Goal: Information Seeking & Learning: Learn about a topic

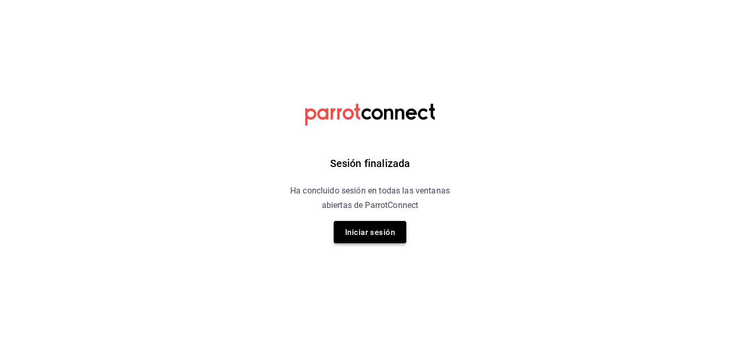
click at [372, 234] on font "Iniciar sesión" at bounding box center [370, 232] width 50 height 9
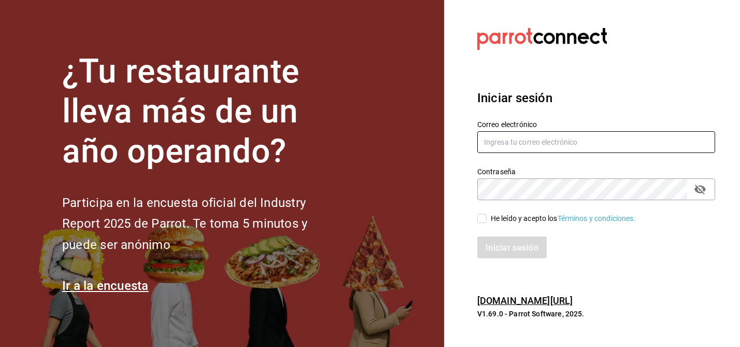
type input "[EMAIL_ADDRESS][DOMAIN_NAME]"
click at [480, 220] on input "He leído y acepto los Términos y condiciones." at bounding box center [482, 218] width 9 height 9
checkbox input "true"
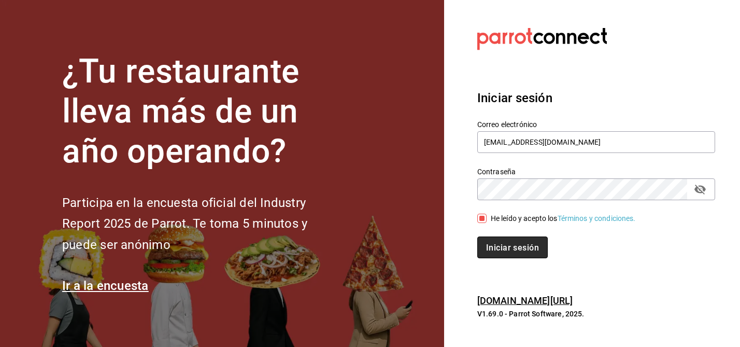
click at [501, 241] on button "Iniciar sesión" at bounding box center [513, 247] width 71 height 22
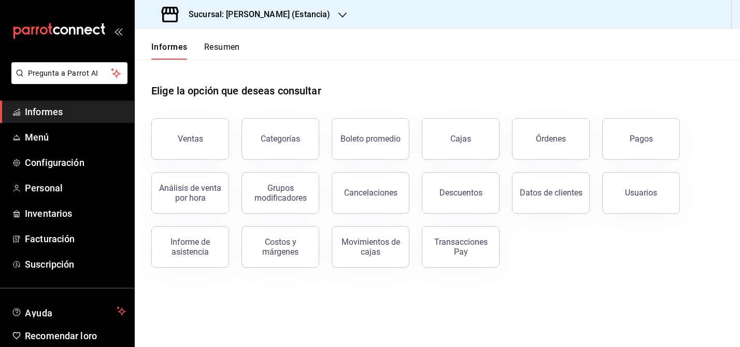
click at [339, 14] on icon "button" at bounding box center [343, 15] width 8 height 8
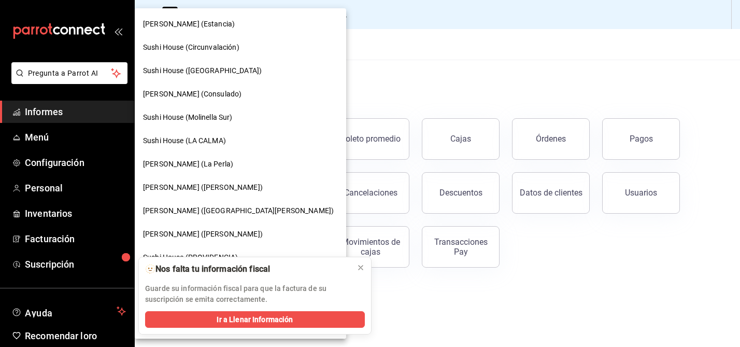
click at [225, 51] on span "Sushi House (Circunvalación)" at bounding box center [191, 47] width 96 height 11
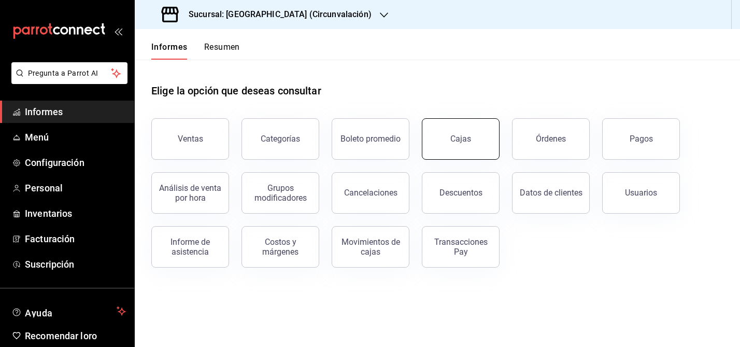
click at [456, 138] on font "Cajas" at bounding box center [461, 139] width 21 height 10
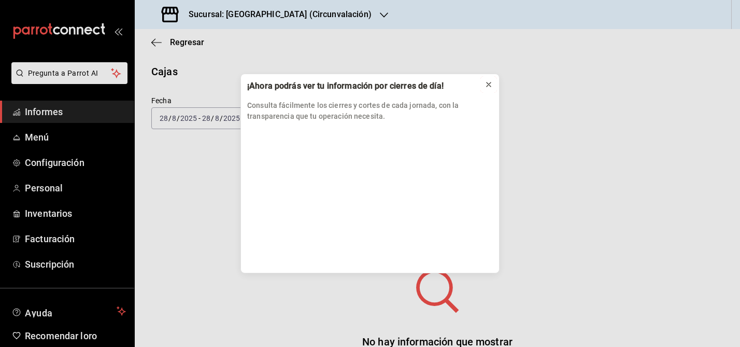
click at [492, 86] on icon at bounding box center [489, 84] width 8 height 8
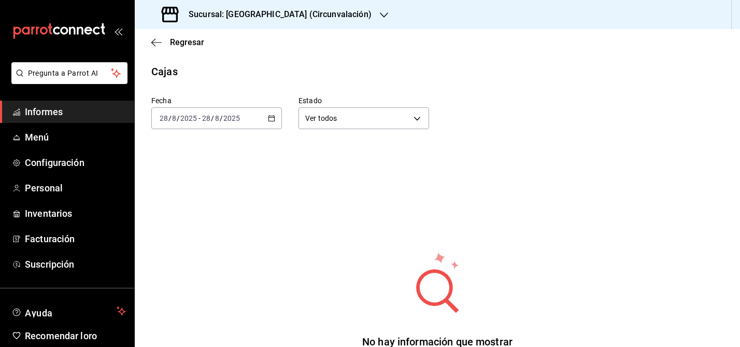
click at [273, 119] on icon "button" at bounding box center [271, 118] width 7 height 7
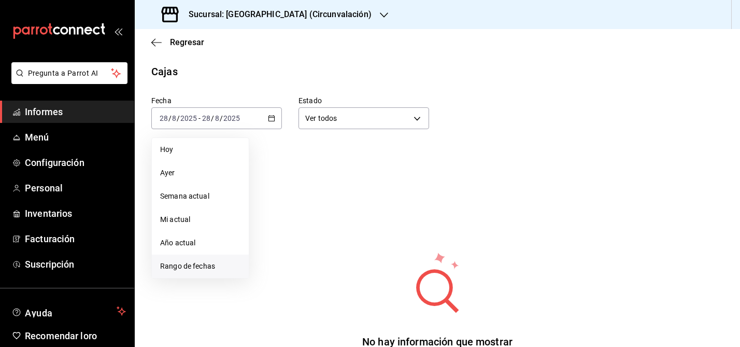
click at [207, 265] on font "Rango de fechas" at bounding box center [187, 266] width 55 height 8
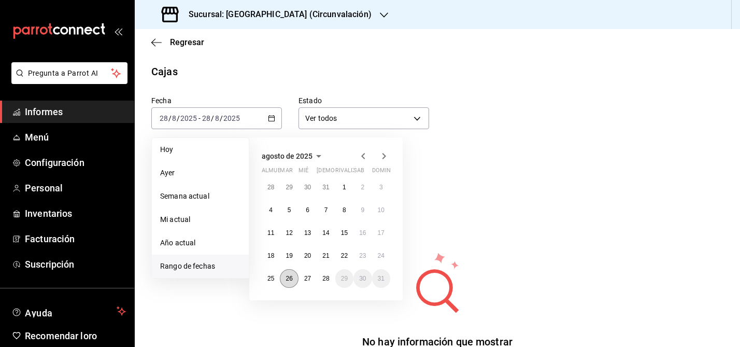
click at [290, 276] on font "26" at bounding box center [289, 278] width 7 height 7
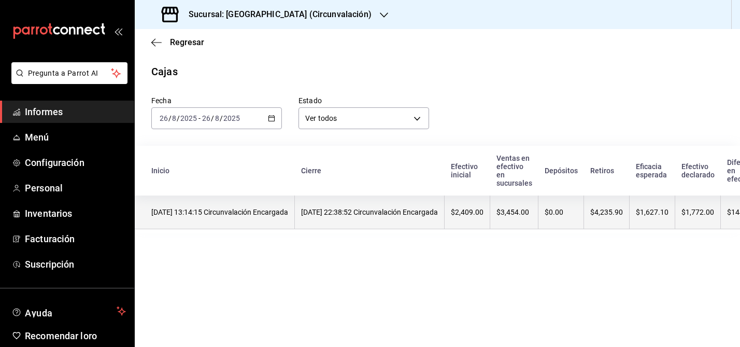
click at [368, 208] on font "[DATE] 22:38:52 Circunvalación Encargada" at bounding box center [369, 212] width 137 height 8
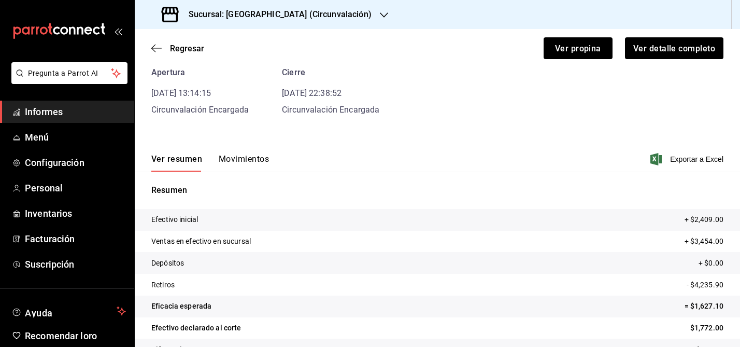
scroll to position [50, 0]
click at [678, 161] on font "Exportar a Excel" at bounding box center [696, 160] width 53 height 8
click at [226, 163] on font "Movimientos" at bounding box center [244, 160] width 50 height 10
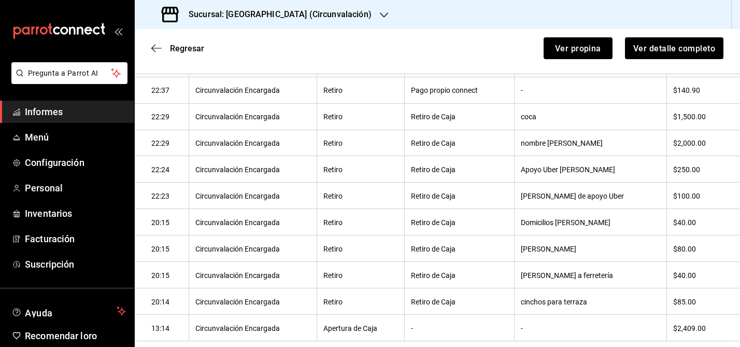
scroll to position [236, 0]
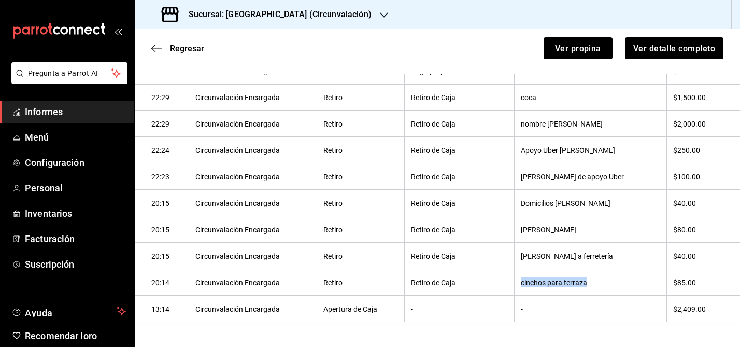
drag, startPoint x: 529, startPoint y: 282, endPoint x: 610, endPoint y: 289, distance: 80.6
click at [610, 290] on th "cinchos para terraza" at bounding box center [591, 282] width 152 height 26
copy font "cinchos para terraza"
drag, startPoint x: 530, startPoint y: 257, endPoint x: 626, endPoint y: 257, distance: 95.9
click at [626, 258] on th "[PERSON_NAME] a ferretería" at bounding box center [591, 256] width 152 height 26
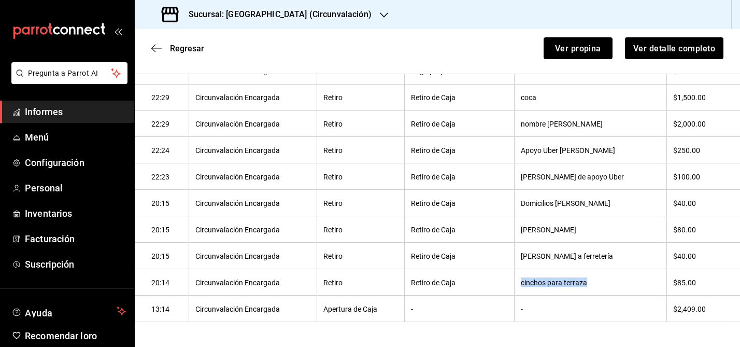
copy font "[PERSON_NAME] a ferretería"
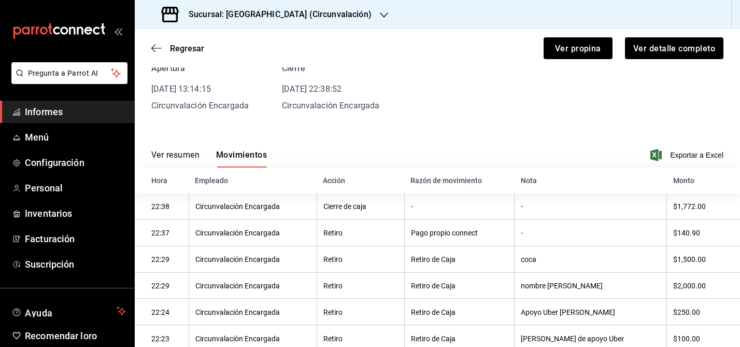
scroll to position [54, 0]
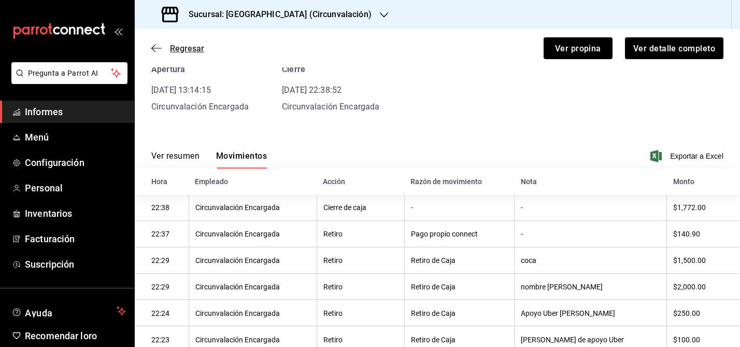
click at [152, 45] on icon "button" at bounding box center [156, 48] width 10 height 9
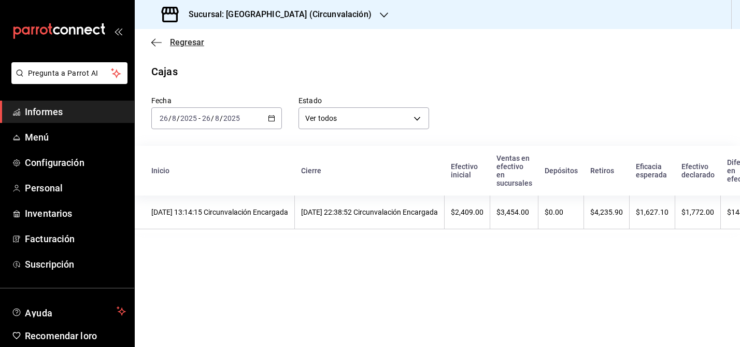
click at [153, 40] on icon "button" at bounding box center [156, 42] width 10 height 9
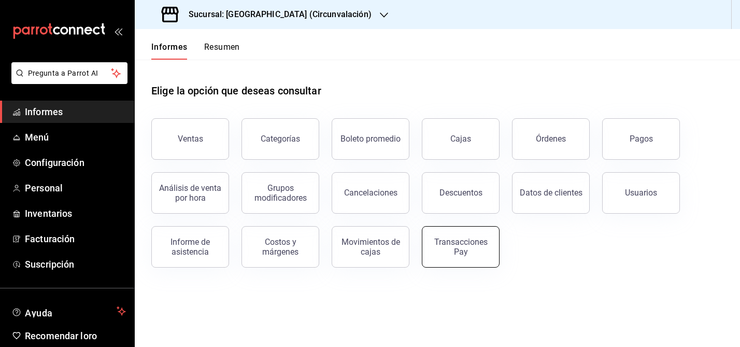
click at [468, 249] on div "Transacciones Pay" at bounding box center [461, 247] width 64 height 20
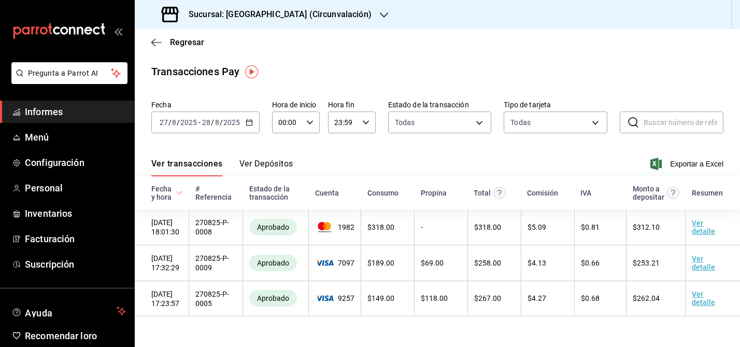
click at [251, 120] on icon "button" at bounding box center [249, 122] width 7 height 7
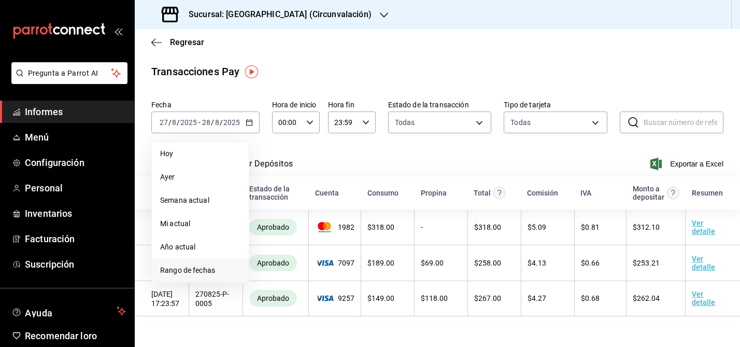
click at [204, 270] on font "Rango de fechas" at bounding box center [187, 270] width 55 height 8
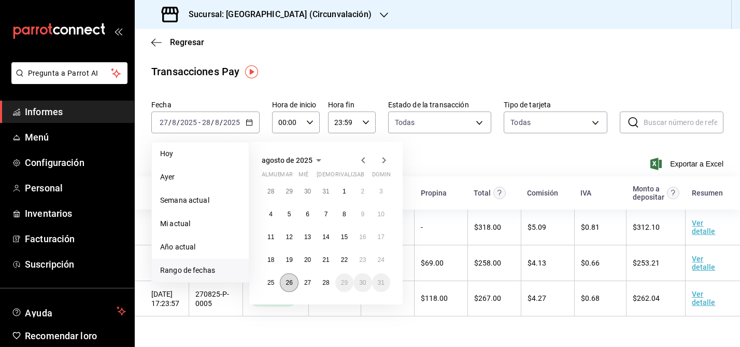
click at [290, 280] on font "26" at bounding box center [289, 282] width 7 height 7
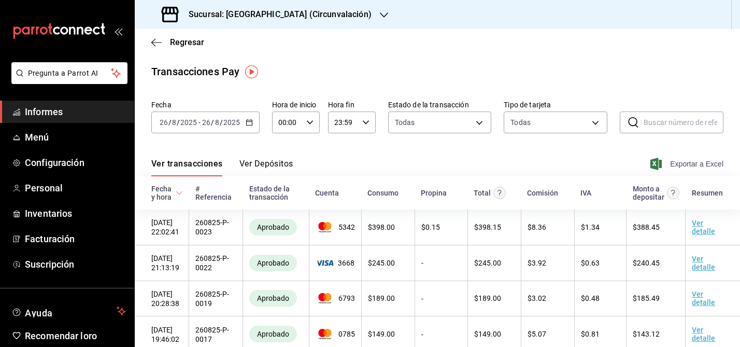
click at [691, 166] on font "Exportar a Excel" at bounding box center [696, 164] width 53 height 8
click at [250, 121] on \(Stroke\) "button" at bounding box center [249, 121] width 6 height 1
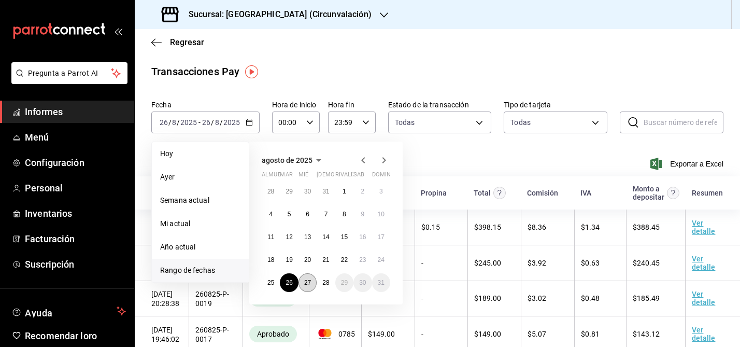
click at [308, 283] on font "27" at bounding box center [307, 282] width 7 height 7
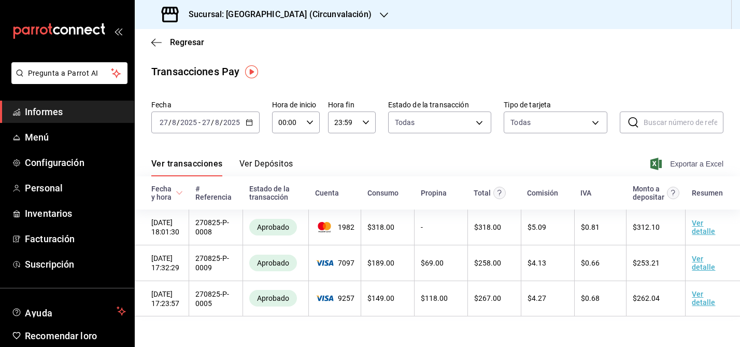
click at [681, 166] on font "Exportar a Excel" at bounding box center [696, 164] width 53 height 8
click at [158, 41] on icon "button" at bounding box center [156, 42] width 10 height 9
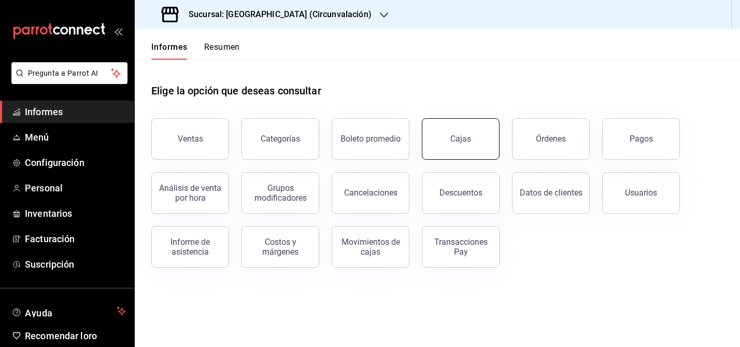
click at [444, 137] on button "Cajas" at bounding box center [461, 138] width 78 height 41
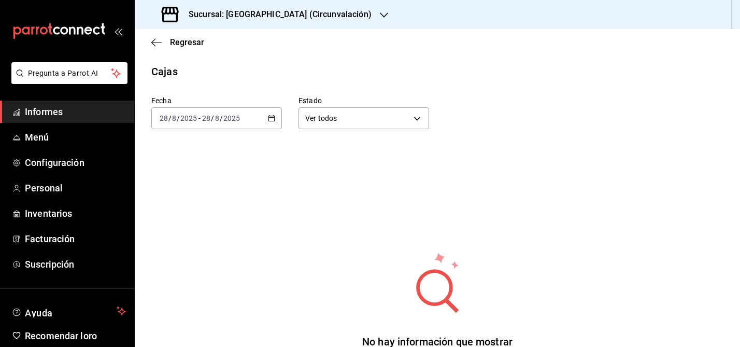
click at [277, 116] on div "[DATE] [DATE] - [DATE] [DATE]" at bounding box center [216, 118] width 131 height 22
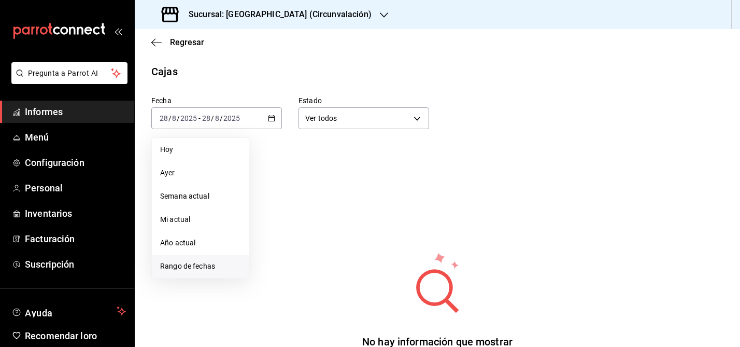
click at [191, 264] on font "Rango de fechas" at bounding box center [187, 266] width 55 height 8
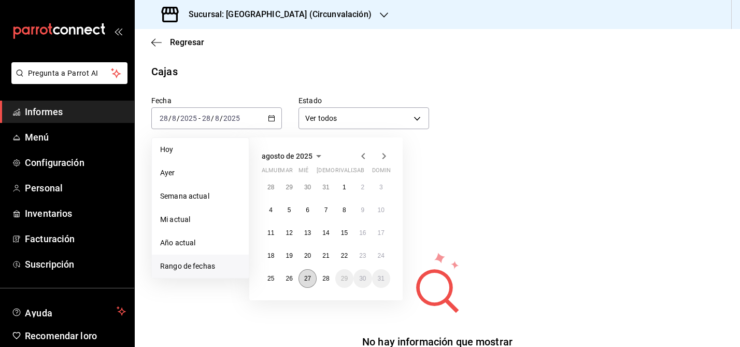
click at [311, 279] on font "27" at bounding box center [307, 278] width 7 height 7
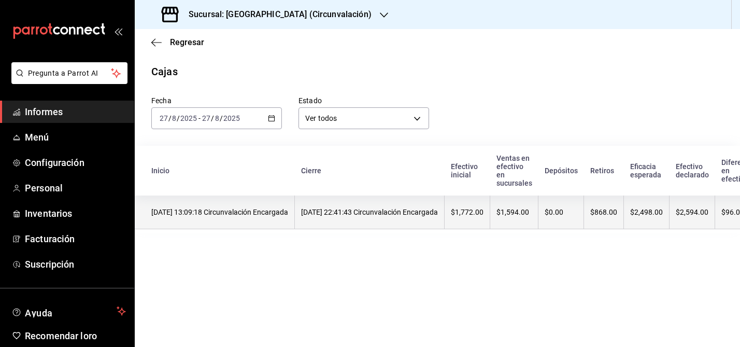
click at [363, 210] on font "[DATE] 22:41:43 Circunvalación Encargada" at bounding box center [369, 212] width 137 height 8
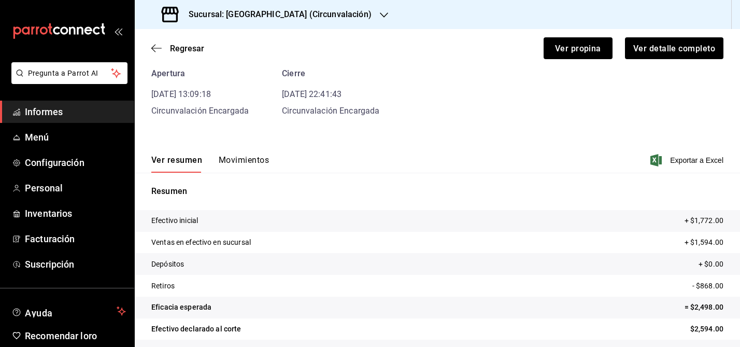
scroll to position [47, 0]
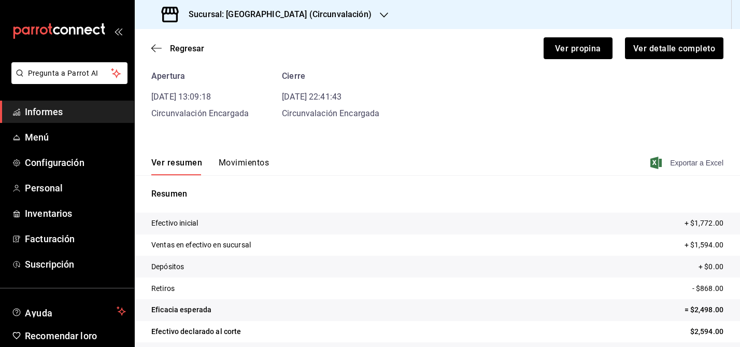
click at [692, 167] on font "Exportar a Excel" at bounding box center [696, 163] width 53 height 8
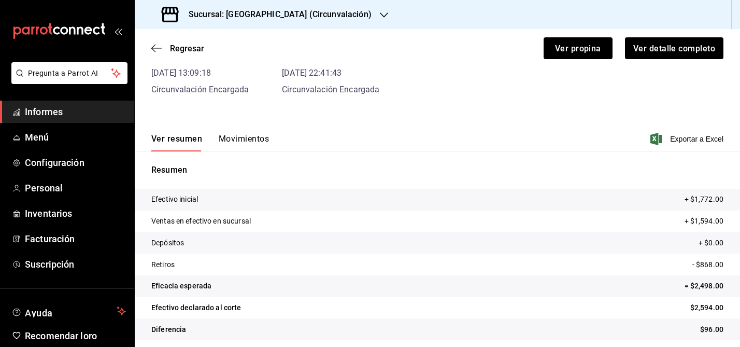
scroll to position [74, 0]
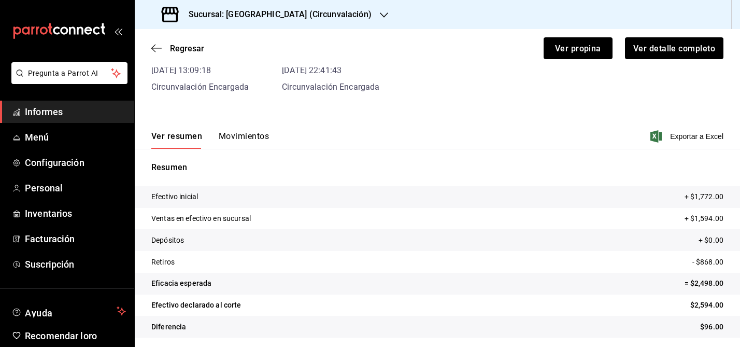
click at [237, 135] on font "Movimientos" at bounding box center [244, 136] width 50 height 10
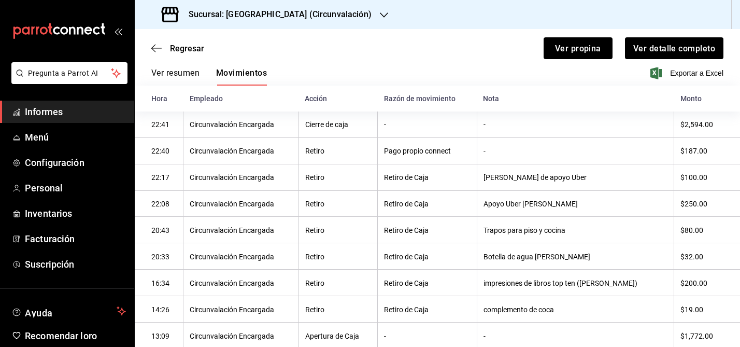
scroll to position [164, 0]
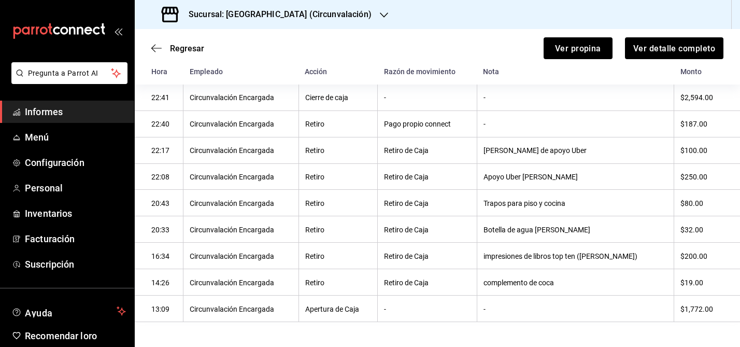
drag, startPoint x: 507, startPoint y: 284, endPoint x: 595, endPoint y: 275, distance: 88.1
click at [595, 276] on th "complemento de coca" at bounding box center [576, 282] width 198 height 26
drag, startPoint x: 508, startPoint y: 282, endPoint x: 594, endPoint y: 286, distance: 85.6
click at [594, 286] on th "complemento de coca" at bounding box center [576, 282] width 198 height 26
copy font "complemento de coca"
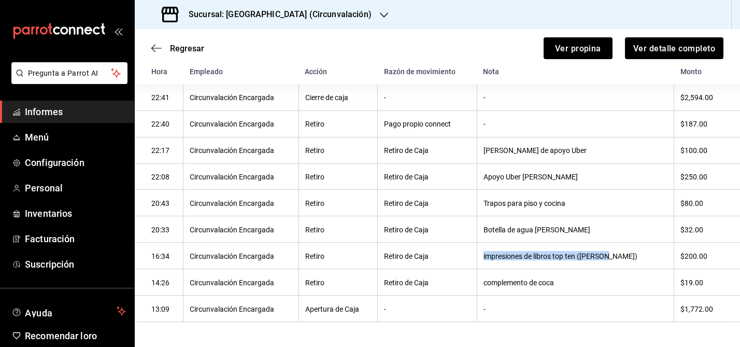
drag, startPoint x: 507, startPoint y: 257, endPoint x: 639, endPoint y: 256, distance: 131.7
click at [639, 256] on th "impresiones de libros top ten ([PERSON_NAME])" at bounding box center [576, 256] width 198 height 26
copy font "impresiones de libros top ten ([PERSON_NAME])"
drag, startPoint x: 507, startPoint y: 230, endPoint x: 592, endPoint y: 234, distance: 85.1
click at [592, 234] on th "Botella de agua [PERSON_NAME]" at bounding box center [576, 229] width 198 height 26
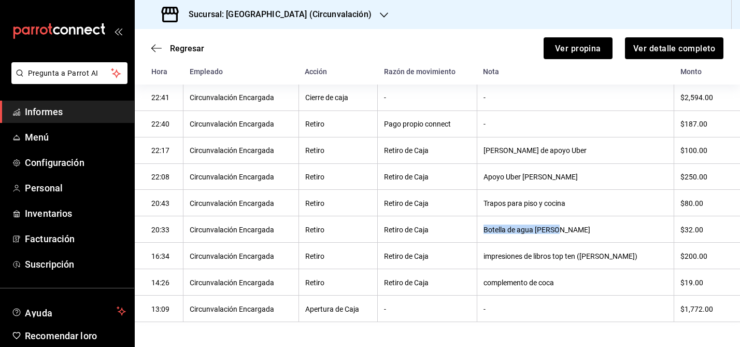
copy font "Botella de agua [PERSON_NAME]"
drag, startPoint x: 508, startPoint y: 203, endPoint x: 621, endPoint y: 195, distance: 113.8
click at [621, 198] on th "Trapos para piso y cocina" at bounding box center [576, 203] width 198 height 26
drag, startPoint x: 507, startPoint y: 202, endPoint x: 606, endPoint y: 206, distance: 99.1
click at [606, 206] on th "Trapos para piso y cocina" at bounding box center [576, 203] width 198 height 26
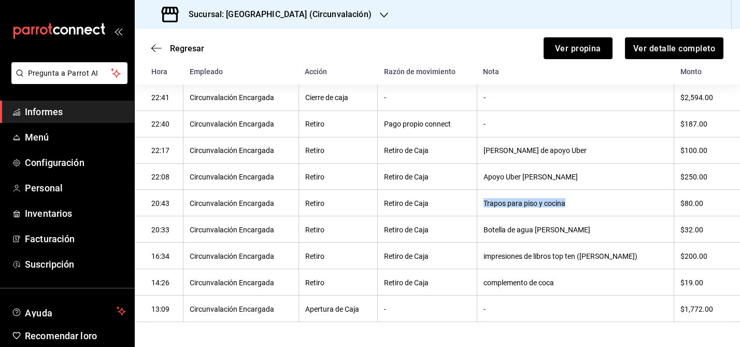
copy font "Trapos para piso y cocina"
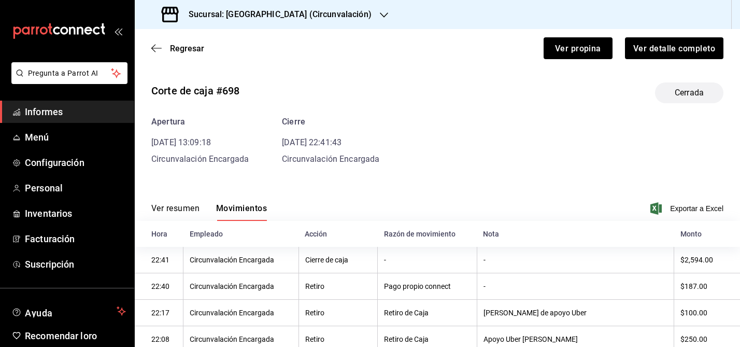
scroll to position [0, 0]
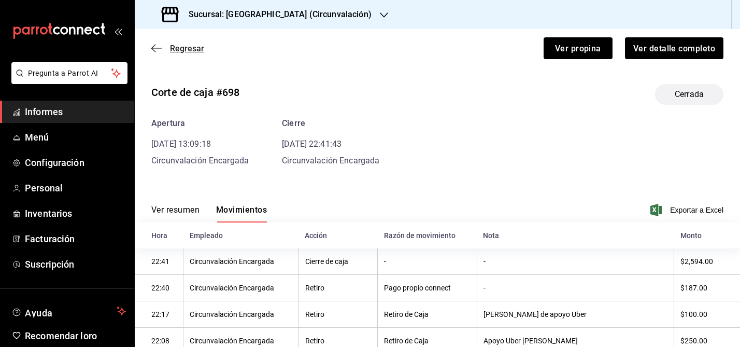
click at [152, 49] on icon "button" at bounding box center [156, 48] width 10 height 9
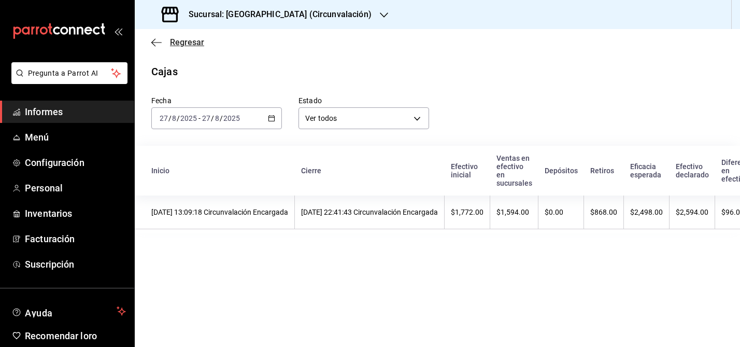
click at [152, 40] on icon "button" at bounding box center [153, 42] width 4 height 8
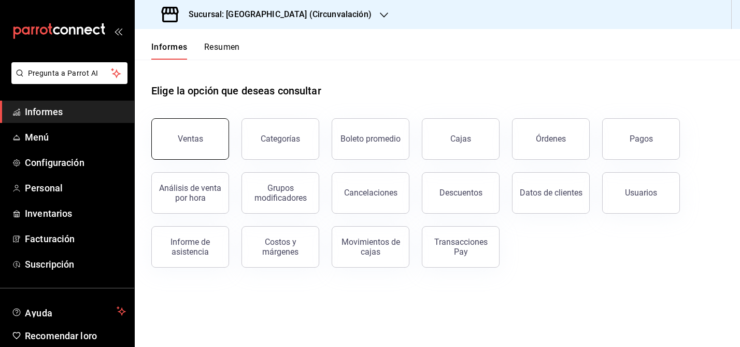
click at [207, 142] on button "Ventas" at bounding box center [190, 138] width 78 height 41
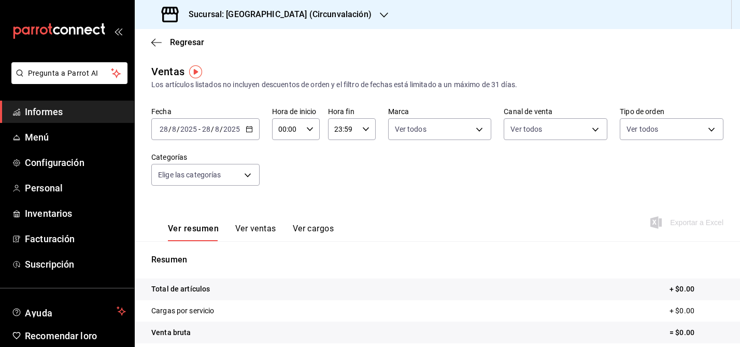
click at [246, 128] on \(Stroke\) "button" at bounding box center [249, 128] width 6 height 1
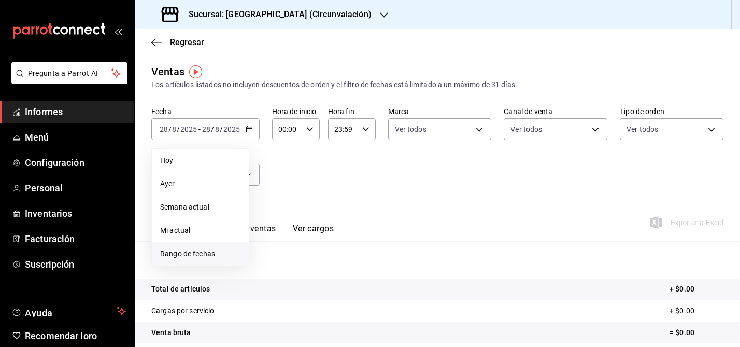
click at [193, 253] on font "Rango de fechas" at bounding box center [187, 253] width 55 height 8
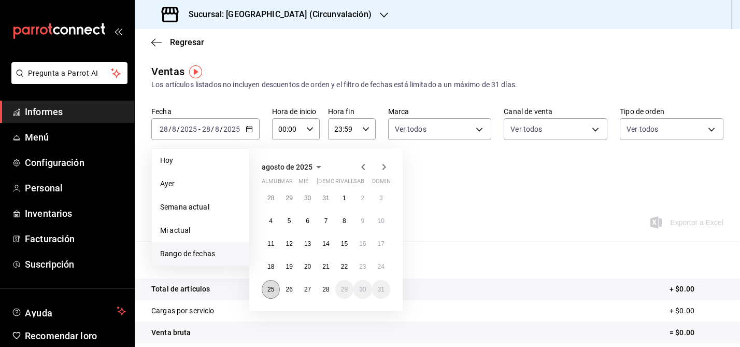
click at [274, 288] on font "25" at bounding box center [271, 289] width 7 height 7
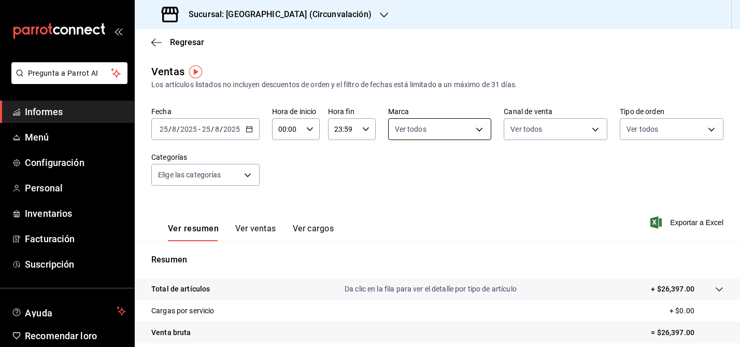
click at [475, 129] on body "Pregunta a Parrot AI Informes Menú Configuración Personal Inventarios Facturaci…" at bounding box center [370, 173] width 740 height 347
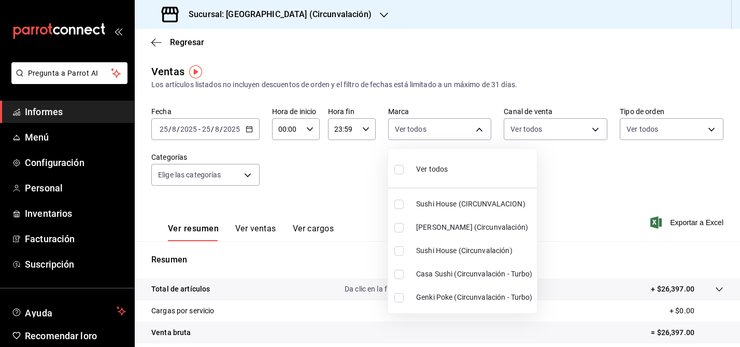
click at [398, 173] on input "checkbox" at bounding box center [399, 169] width 9 height 9
checkbox input "true"
type input "008c5d3d-b97f-4c42-84c9-32fafe09cf73,39b39bbc-1da9-4985-aae8-fcb804ef758e,8026c…"
checkbox input "true"
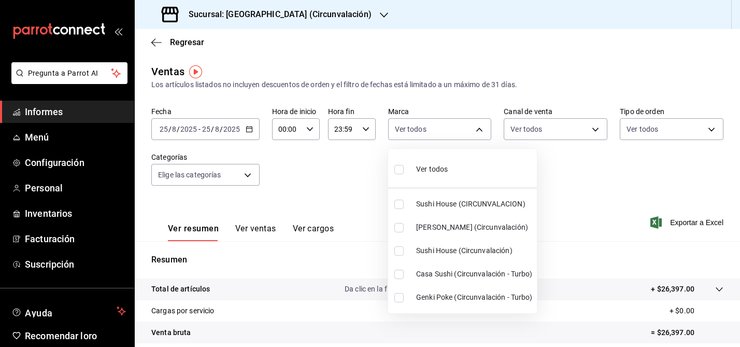
checkbox input "true"
click at [594, 132] on div at bounding box center [370, 173] width 740 height 347
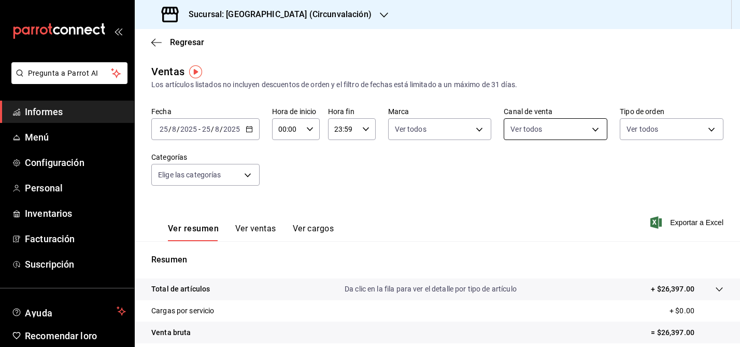
click at [598, 128] on body "Pregunta a Parrot AI Informes Menú Configuración Personal Inventarios Facturaci…" at bounding box center [370, 173] width 740 height 347
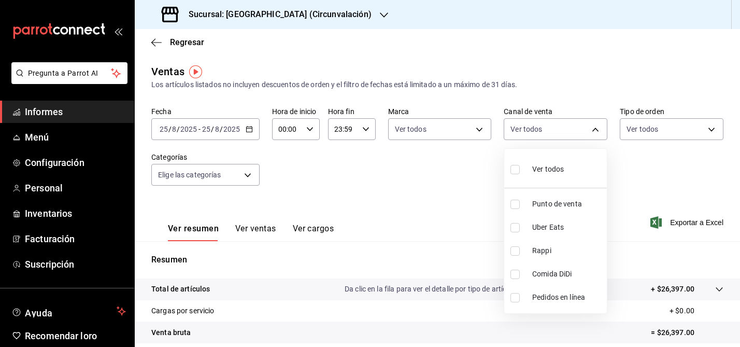
click at [518, 169] on input "checkbox" at bounding box center [515, 169] width 9 height 9
checkbox input "true"
type input "PARROT,UBER_EATS,RAPPI,DIDI_FOOD,ONLINE"
checkbox input "true"
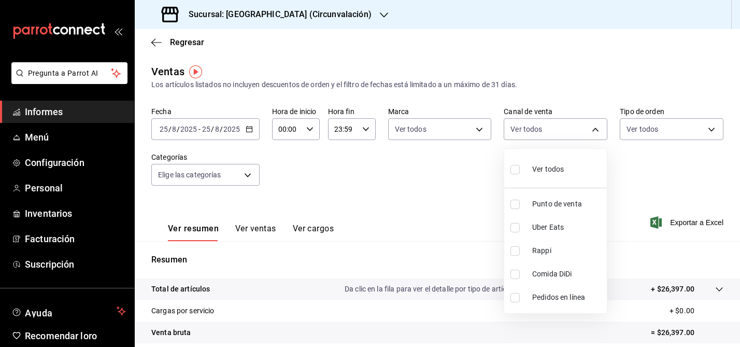
checkbox input "true"
click at [666, 155] on div at bounding box center [370, 173] width 740 height 347
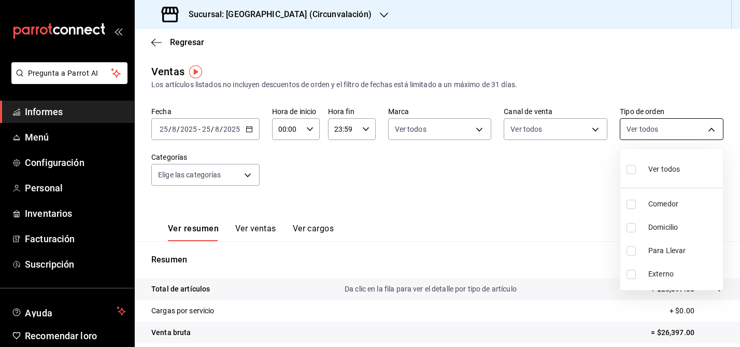
click at [717, 130] on body "Pregunta a Parrot AI Informes Menú Configuración Personal Inventarios Facturaci…" at bounding box center [370, 173] width 740 height 347
click at [634, 204] on input "checkbox" at bounding box center [631, 204] width 9 height 9
checkbox input "true"
type input "47f0e63c-1a94-4f7c-be9a-967026169156"
click at [521, 177] on div at bounding box center [370, 173] width 740 height 347
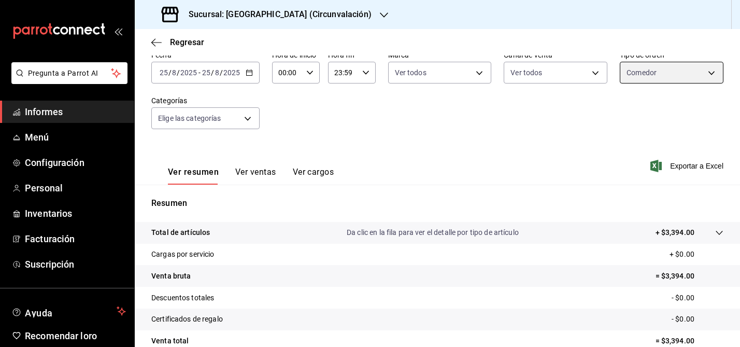
scroll to position [57, 0]
click at [711, 73] on body "Pregunta a Parrot AI Informes Menú Configuración Personal Inventarios Facturaci…" at bounding box center [370, 173] width 740 height 347
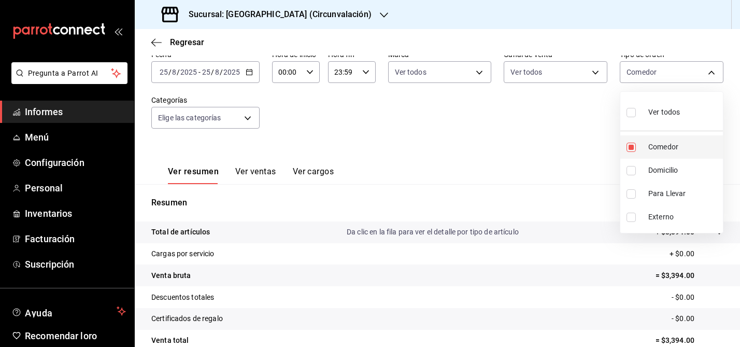
click at [633, 146] on input "checkbox" at bounding box center [631, 147] width 9 height 9
checkbox input "false"
click at [636, 168] on input "checkbox" at bounding box center [631, 170] width 9 height 9
checkbox input "true"
type input "6dff6d3c-1b3a-4456-b0c3-dac266cc0a28"
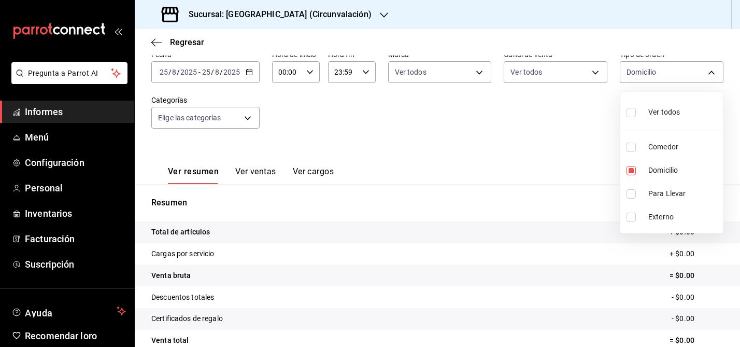
click at [554, 148] on div at bounding box center [370, 173] width 740 height 347
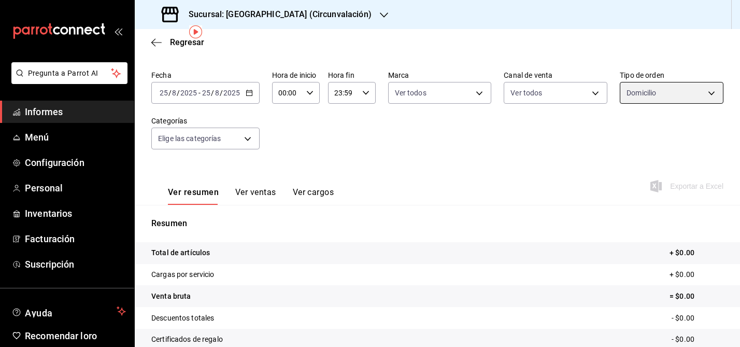
scroll to position [31, 0]
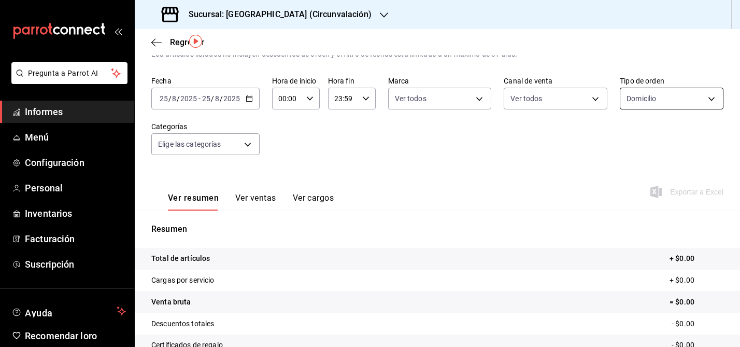
click at [668, 99] on body "Pregunta a Parrot AI Informes Menú Configuración Personal Inventarios Facturaci…" at bounding box center [370, 173] width 740 height 347
click at [631, 141] on input "checkbox" at bounding box center [631, 138] width 9 height 9
checkbox input "true"
type input "47f0e63c-1a94-4f7c-be9a-967026169156,6dff6d3c-1b3a-4456-b0c3-dac266cc0a28,1b0a6…"
checkbox input "true"
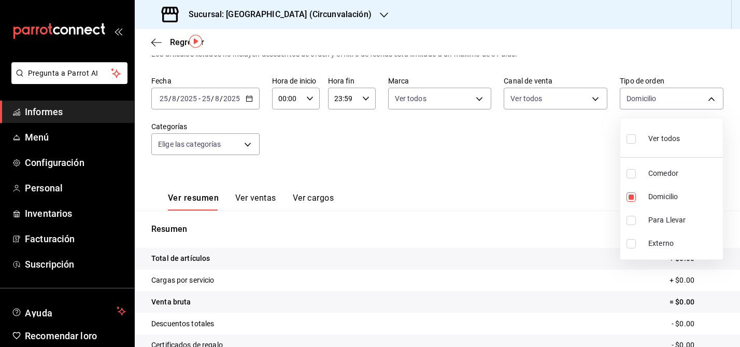
checkbox input "true"
click at [554, 147] on div at bounding box center [370, 173] width 740 height 347
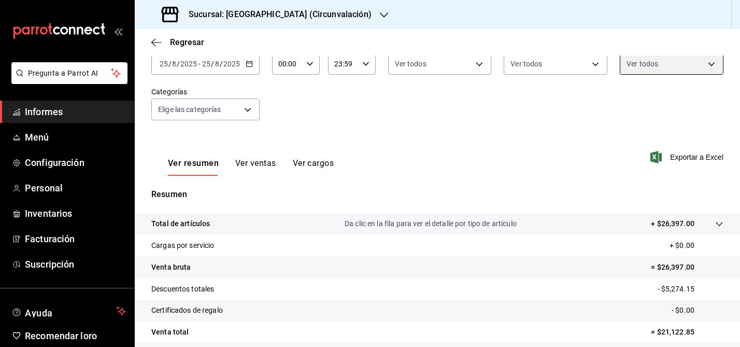
scroll to position [65, 0]
click at [247, 65] on icon "button" at bounding box center [249, 64] width 7 height 7
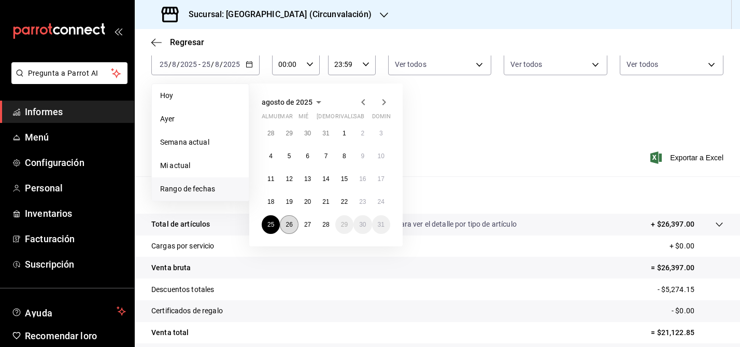
click at [288, 226] on font "26" at bounding box center [289, 224] width 7 height 7
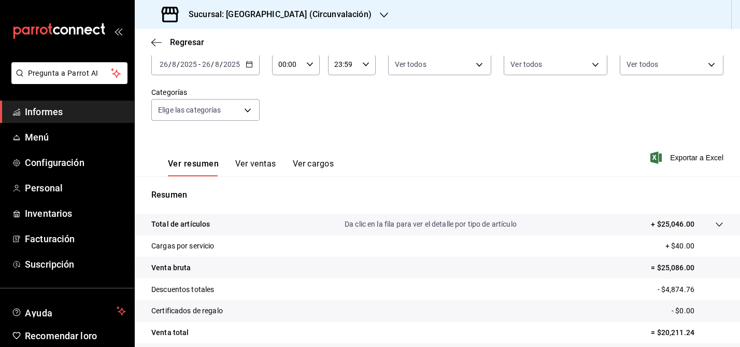
click at [252, 68] on div "[DATE] [DATE] - [DATE] [DATE]" at bounding box center [205, 64] width 108 height 22
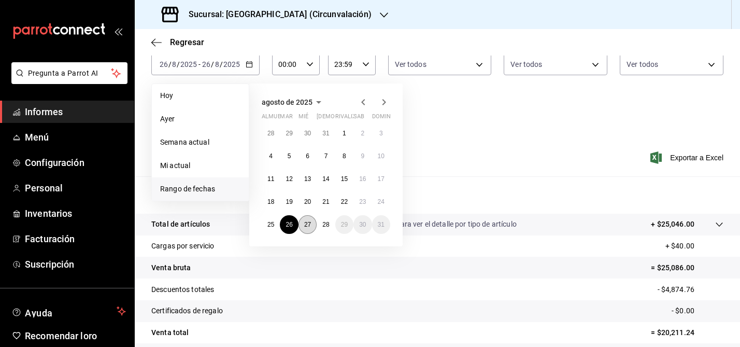
click at [307, 223] on font "27" at bounding box center [307, 224] width 7 height 7
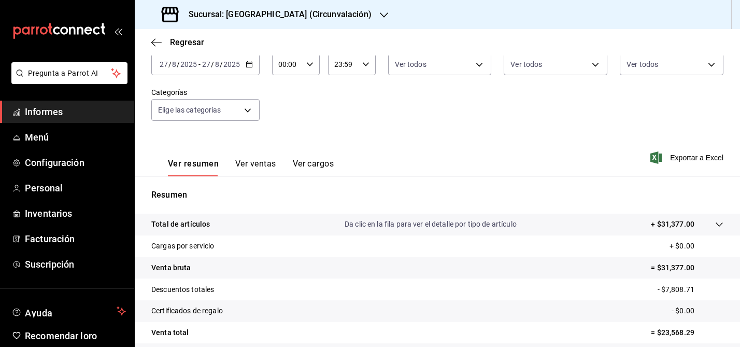
click at [249, 64] on icon "button" at bounding box center [249, 64] width 7 height 7
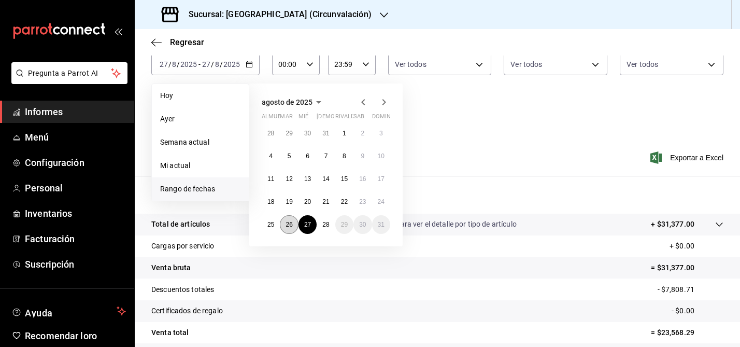
click at [290, 226] on font "26" at bounding box center [289, 224] width 7 height 7
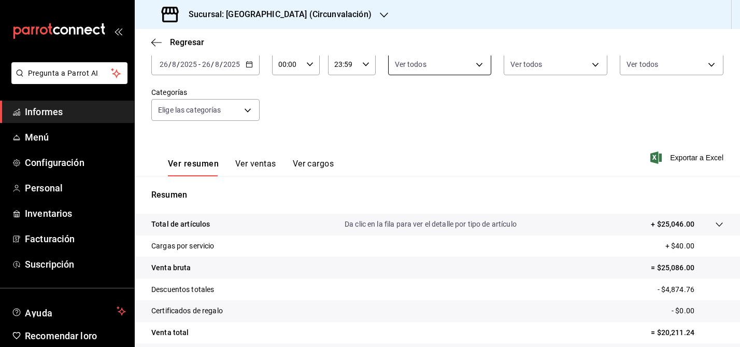
click at [484, 64] on body "Pregunta a Parrot AI Informes Menú Configuración Personal Inventarios Facturaci…" at bounding box center [370, 173] width 740 height 347
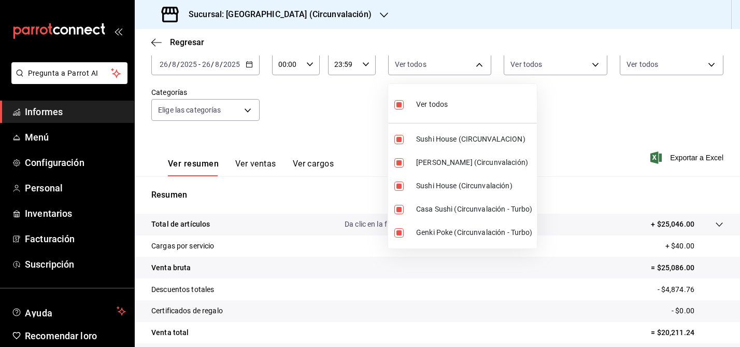
click at [399, 102] on input "checkbox" at bounding box center [399, 104] width 9 height 9
checkbox input "false"
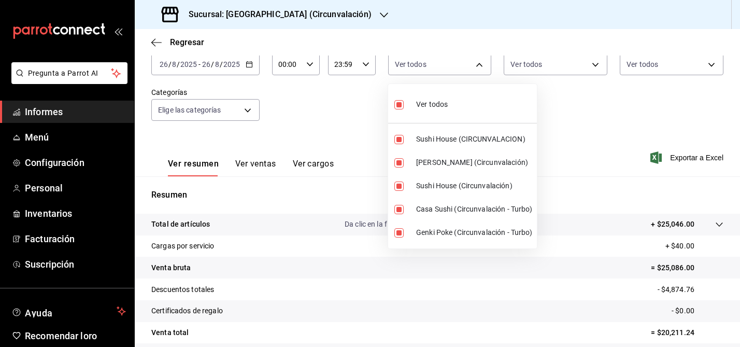
checkbox input "false"
click at [601, 62] on div at bounding box center [370, 173] width 740 height 347
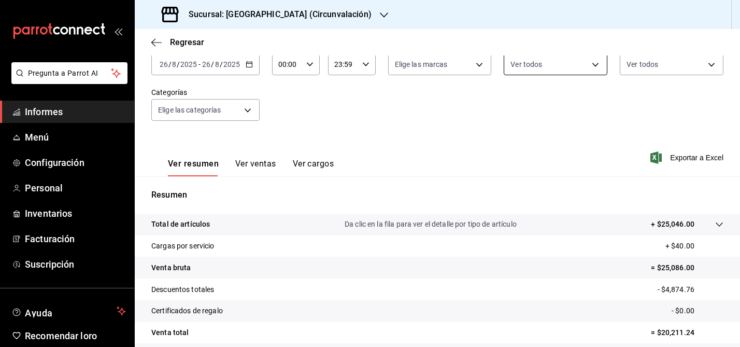
click at [598, 67] on body "Pregunta a Parrot AI Informes Menú Configuración Personal Inventarios Facturaci…" at bounding box center [370, 173] width 740 height 347
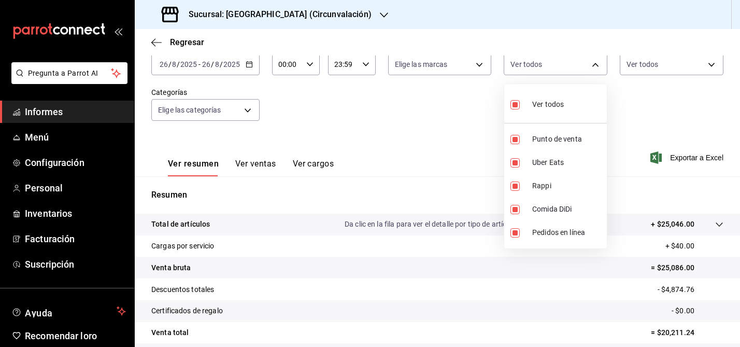
click at [520, 102] on input "checkbox" at bounding box center [515, 104] width 9 height 9
checkbox input "false"
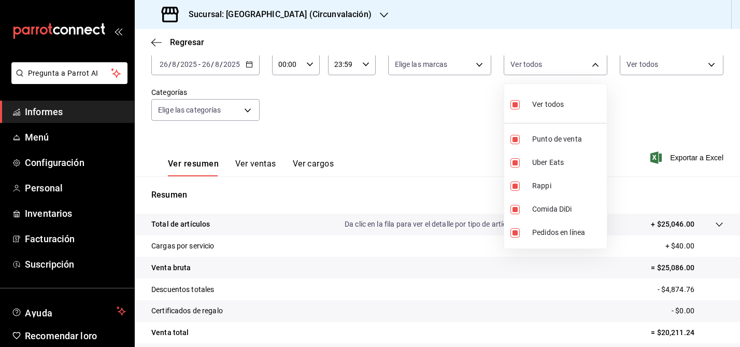
checkbox input "false"
click at [451, 115] on div at bounding box center [370, 173] width 740 height 347
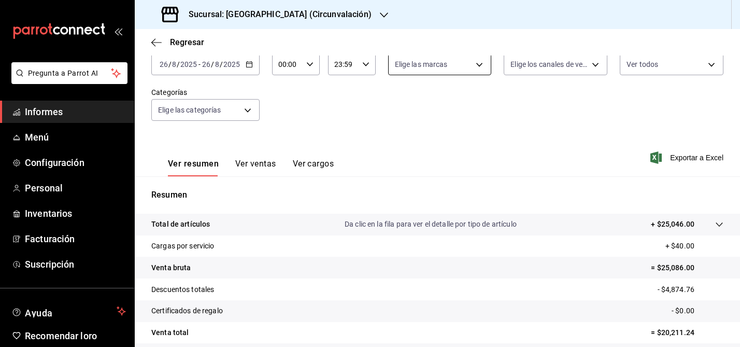
click at [480, 65] on body "Pregunta a Parrot AI Informes Menú Configuración Personal Inventarios Facturaci…" at bounding box center [370, 173] width 740 height 347
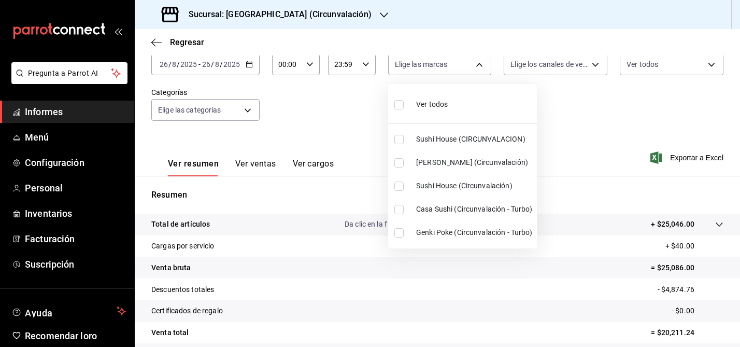
click at [402, 139] on input "checkbox" at bounding box center [399, 139] width 9 height 9
checkbox input "true"
type input "008c5d3d-b97f-4c42-84c9-32fafe09cf73"
click at [399, 185] on input "checkbox" at bounding box center [399, 185] width 9 height 9
checkbox input "true"
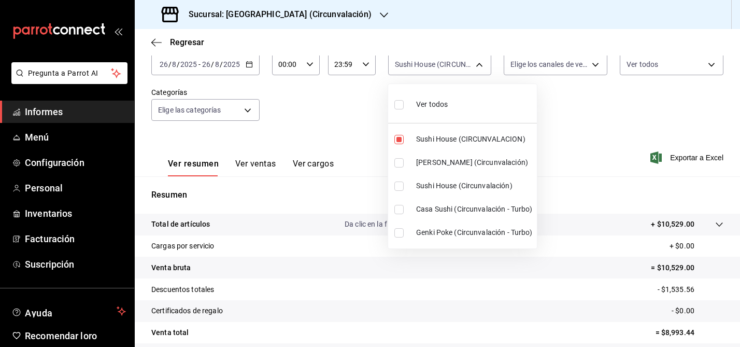
type input "008c5d3d-b97f-4c42-84c9-32fafe09cf73,8026c63e-ba37-48ec-9c64-f966d110f157"
click at [402, 210] on input "checkbox" at bounding box center [399, 209] width 9 height 9
checkbox input "true"
type input "008c5d3d-b97f-4c42-84c9-32fafe09cf73,8026c63e-ba37-48ec-9c64-f966d110f157,c0678…"
click at [607, 121] on div at bounding box center [370, 173] width 740 height 347
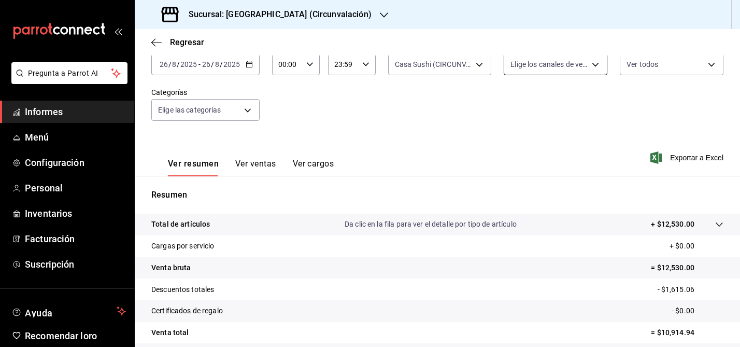
click at [596, 69] on body "Pregunta a Parrot AI Informes Menú Configuración Personal Inventarios Facturaci…" at bounding box center [370, 173] width 740 height 347
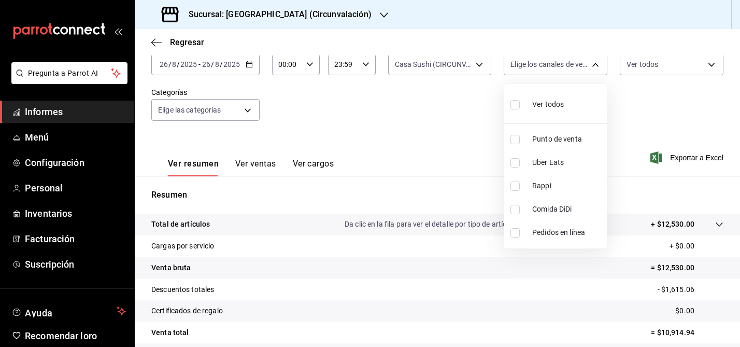
click at [516, 188] on input "checkbox" at bounding box center [515, 185] width 9 height 9
checkbox input "true"
type input "RAPPI"
click at [458, 155] on div at bounding box center [370, 173] width 740 height 347
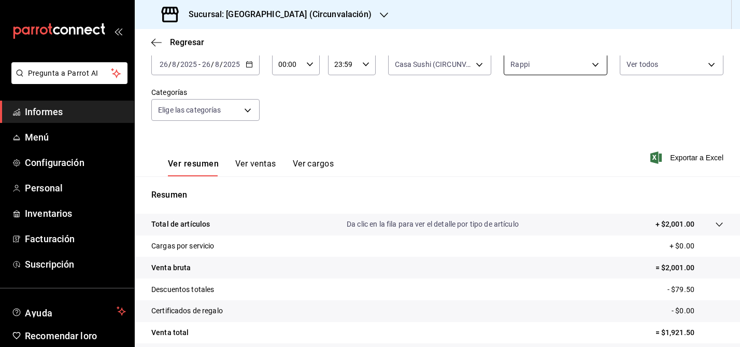
click at [597, 67] on body "Pregunta a Parrot AI Informes Menú Configuración Personal Inventarios Facturaci…" at bounding box center [370, 173] width 740 height 347
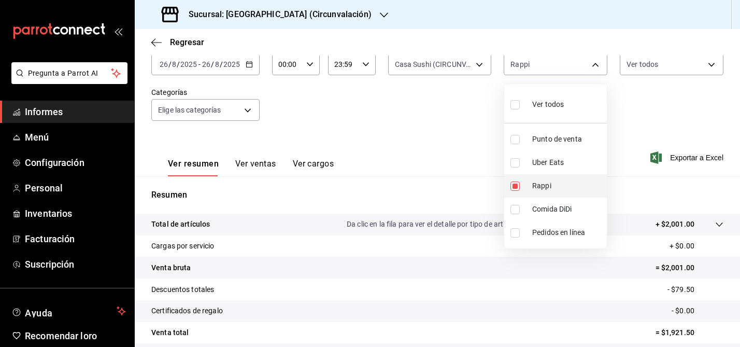
click at [515, 185] on input "checkbox" at bounding box center [515, 185] width 9 height 9
checkbox input "false"
click at [517, 208] on input "checkbox" at bounding box center [515, 209] width 9 height 9
checkbox input "true"
type input "DIDI_FOOD"
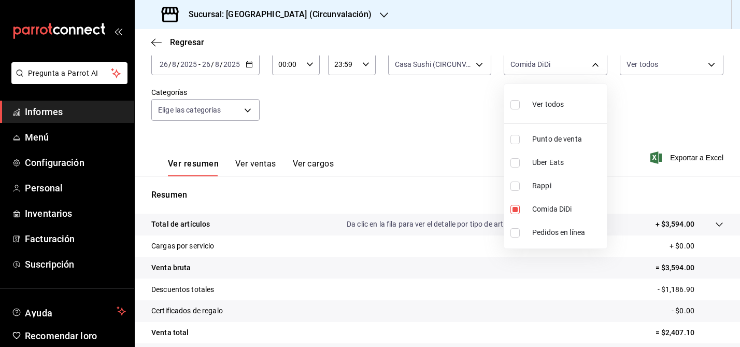
click at [437, 154] on div at bounding box center [370, 173] width 740 height 347
click at [596, 67] on body "Pregunta a Parrot AI Informes Menú Configuración Personal Inventarios Facturaci…" at bounding box center [370, 173] width 740 height 347
click at [515, 210] on input "checkbox" at bounding box center [515, 209] width 9 height 9
checkbox input "false"
click at [516, 163] on input "checkbox" at bounding box center [515, 162] width 9 height 9
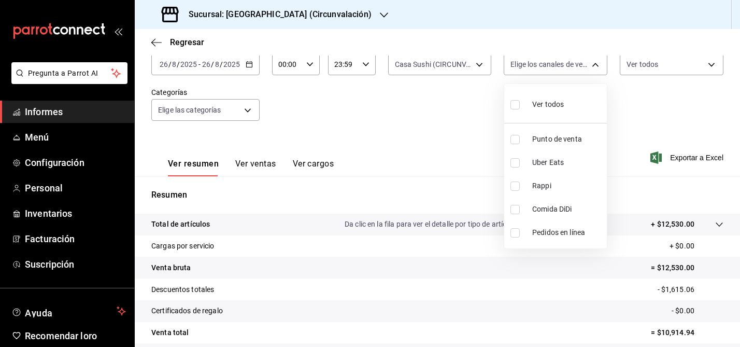
checkbox input "true"
type input "UBER_EATS"
click at [416, 124] on div at bounding box center [370, 173] width 740 height 347
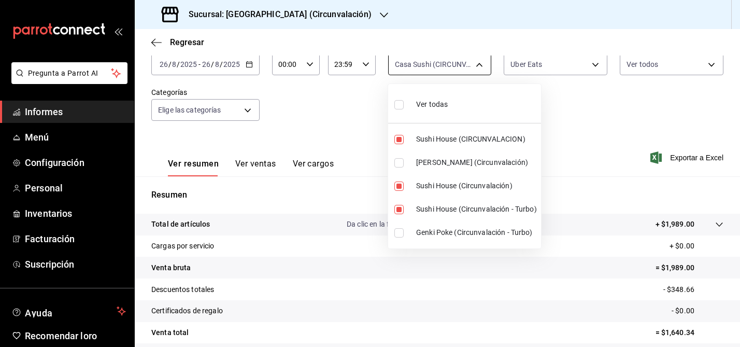
click at [483, 65] on body "Pregunta a Parrot AI Informes Menú Configuración Personal Inventarios Facturaci…" at bounding box center [370, 173] width 740 height 347
click at [398, 135] on input "checkbox" at bounding box center [399, 139] width 9 height 9
checkbox input "false"
type input "8026c63e-ba37-48ec-9c64-f966d110f157,c06789b6-9ec5-4b21-9f21-3e32997756f8"
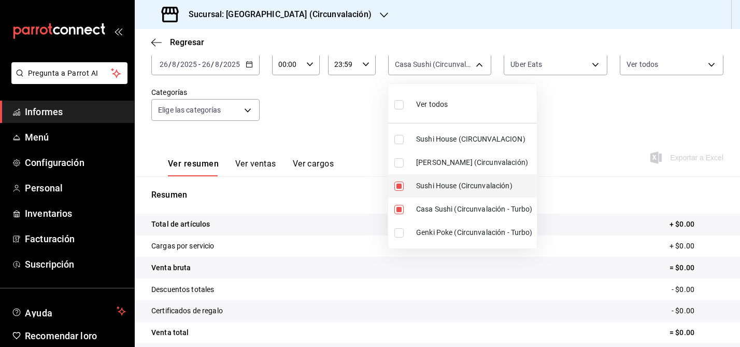
click at [402, 185] on input "checkbox" at bounding box center [399, 185] width 9 height 9
checkbox input "false"
type input "c06789b6-9ec5-4b21-9f21-3e32997756f8"
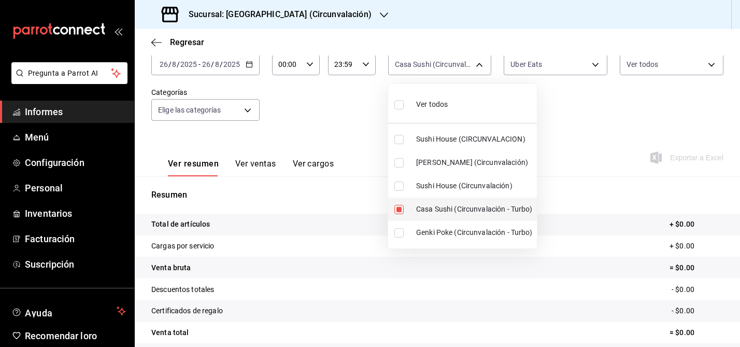
click at [402, 206] on input "checkbox" at bounding box center [399, 209] width 9 height 9
checkbox input "false"
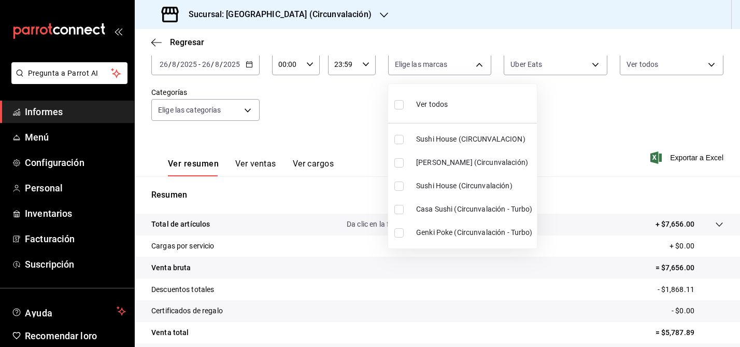
click at [401, 160] on input "checkbox" at bounding box center [399, 162] width 9 height 9
checkbox input "true"
type input "39b39bbc-1da9-4985-aae8-fcb804ef758e"
click at [402, 231] on input "checkbox" at bounding box center [399, 232] width 9 height 9
checkbox input "true"
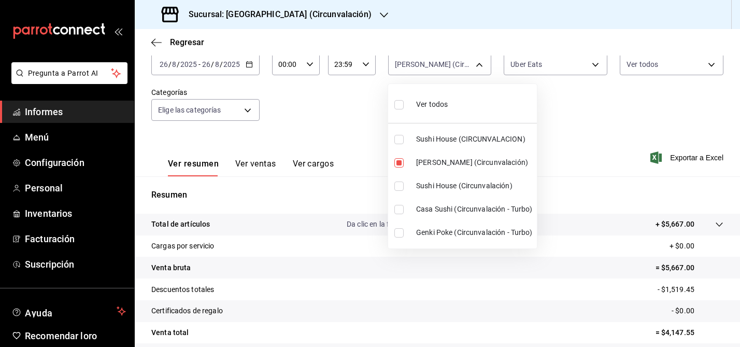
type input "39b39bbc-1da9-4985-aae8-fcb804ef758e,6ad438b0-8587-4b3d-8a9b-7cf0b4de67cb"
click at [355, 130] on div at bounding box center [370, 173] width 740 height 347
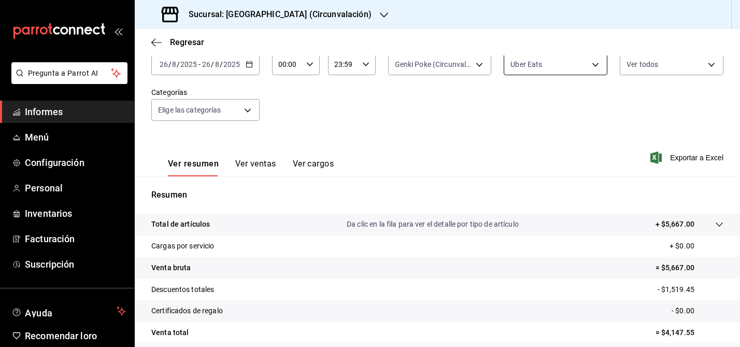
click at [593, 62] on body "Pregunta a Parrot AI Informes Menú Configuración Personal Inventarios Facturaci…" at bounding box center [370, 173] width 740 height 347
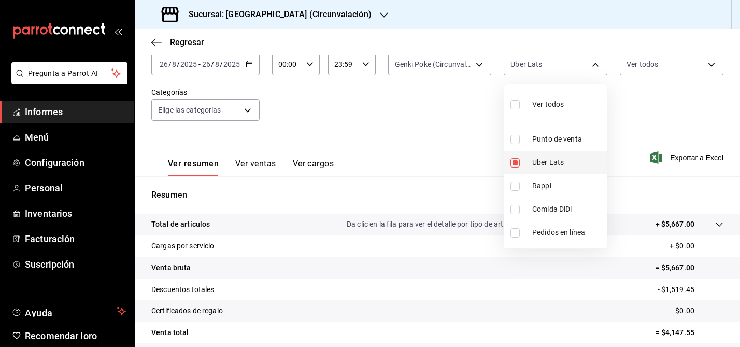
click at [519, 162] on input "checkbox" at bounding box center [515, 162] width 9 height 9
checkbox input "false"
click at [518, 184] on input "checkbox" at bounding box center [515, 185] width 9 height 9
checkbox input "true"
type input "RAPPI"
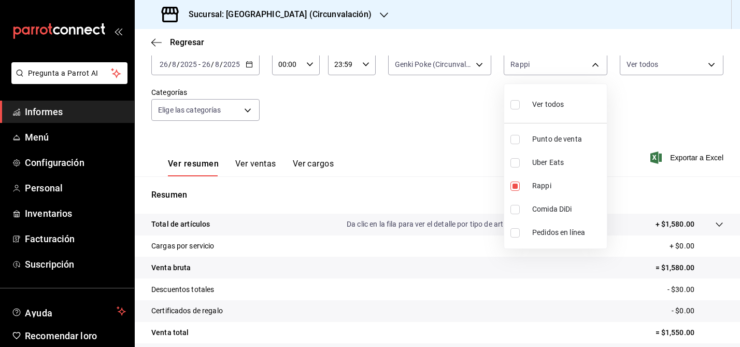
click at [446, 136] on div at bounding box center [370, 173] width 740 height 347
click at [433, 120] on div at bounding box center [370, 173] width 740 height 347
click at [587, 65] on body "Pregunta a Parrot AI Informes Menú Configuración Personal Inventarios Facturaci…" at bounding box center [370, 173] width 740 height 347
click at [516, 186] on input "checkbox" at bounding box center [515, 185] width 9 height 9
checkbox input "false"
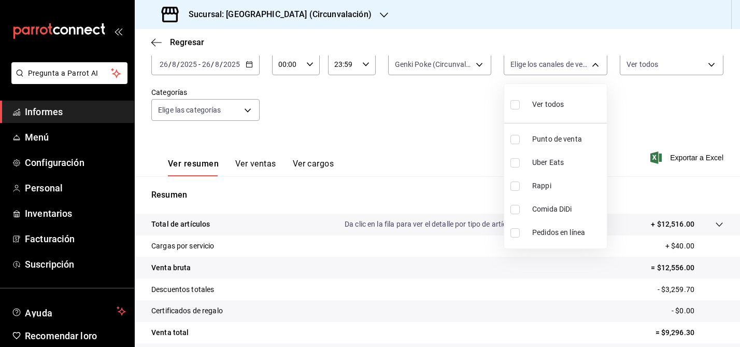
click at [518, 210] on input "checkbox" at bounding box center [515, 209] width 9 height 9
checkbox input "true"
type input "DIDI_FOOD"
click at [456, 140] on div at bounding box center [370, 173] width 740 height 347
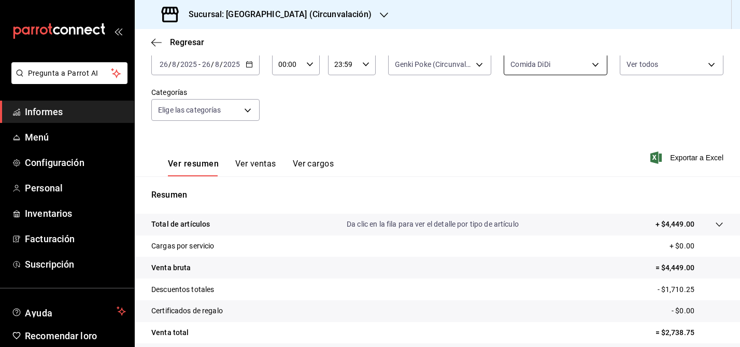
click at [592, 64] on body "Pregunta a Parrot AI Informes Menú Configuración Personal Inventarios Facturaci…" at bounding box center [370, 173] width 740 height 347
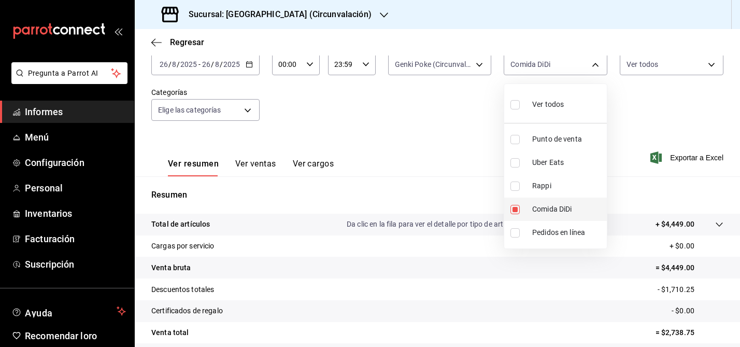
click at [514, 209] on input "checkbox" at bounding box center [515, 209] width 9 height 9
checkbox input "false"
click at [516, 161] on input "checkbox" at bounding box center [515, 162] width 9 height 9
checkbox input "true"
type input "UBER_EATS"
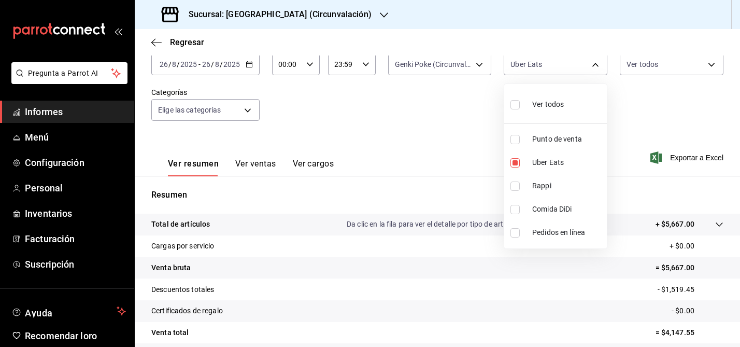
click at [471, 114] on div at bounding box center [370, 173] width 740 height 347
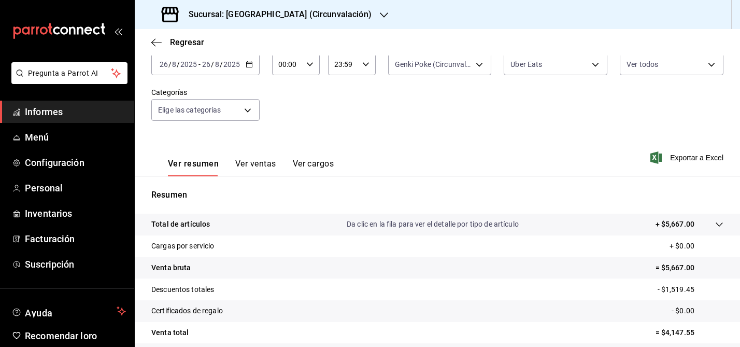
click at [251, 66] on \(Stroke\) "button" at bounding box center [249, 65] width 6 height 6
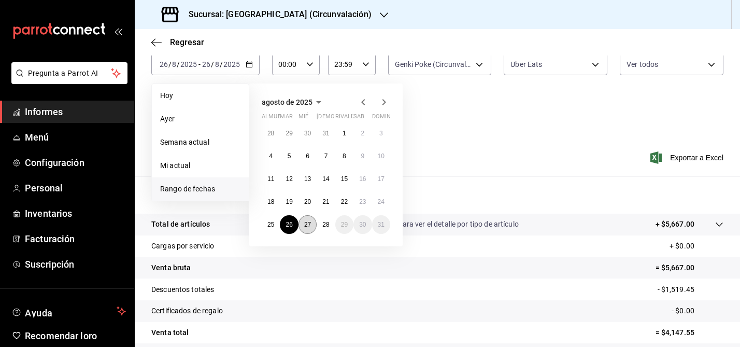
click at [308, 226] on font "27" at bounding box center [307, 224] width 7 height 7
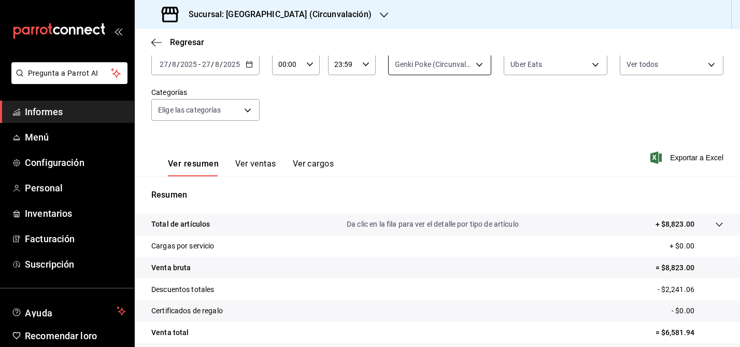
click at [482, 64] on body "Pregunta a Parrot AI Informes Menú Configuración Personal Inventarios Facturaci…" at bounding box center [370, 173] width 740 height 347
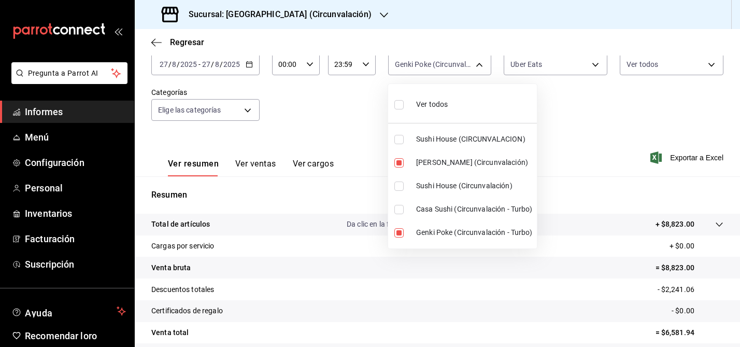
click at [401, 104] on input "checkbox" at bounding box center [399, 104] width 9 height 9
checkbox input "true"
type input "008c5d3d-b97f-4c42-84c9-32fafe09cf73,39b39bbc-1da9-4985-aae8-fcb804ef758e,8026c…"
checkbox input "true"
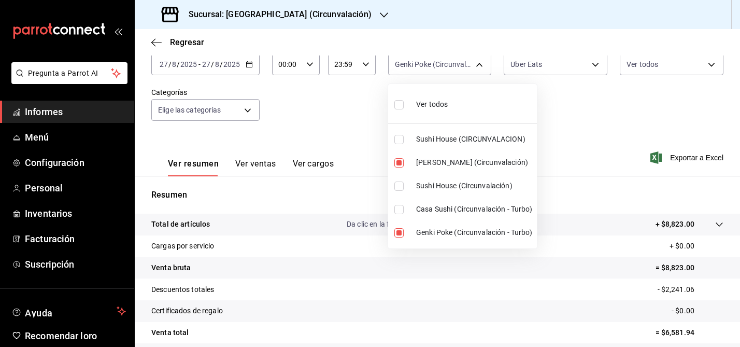
checkbox input "true"
click at [401, 104] on input "checkbox" at bounding box center [399, 104] width 9 height 9
checkbox input "false"
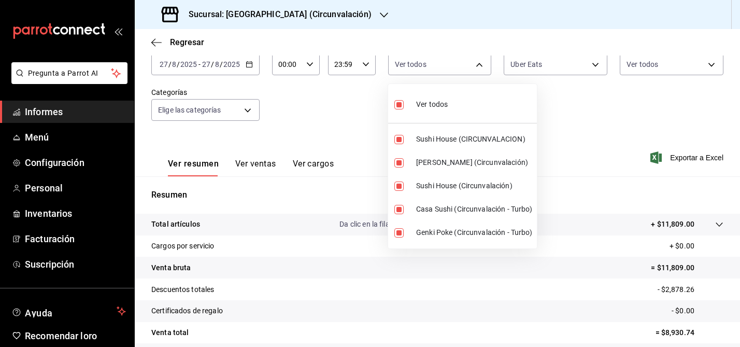
checkbox input "false"
click at [400, 142] on input "checkbox" at bounding box center [399, 139] width 9 height 9
checkbox input "true"
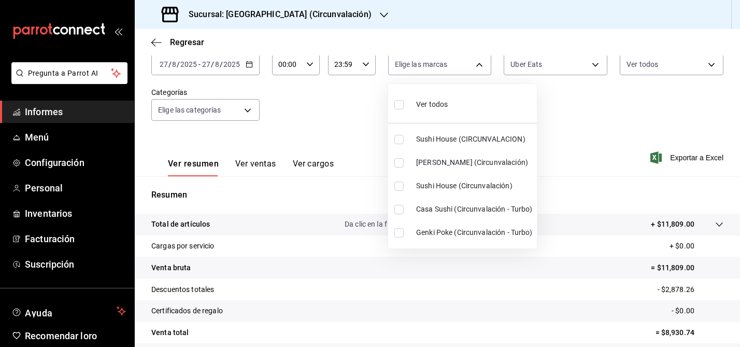
type input "008c5d3d-b97f-4c42-84c9-32fafe09cf73"
click at [400, 185] on input "checkbox" at bounding box center [399, 185] width 9 height 9
checkbox input "true"
type input "008c5d3d-b97f-4c42-84c9-32fafe09cf73,8026c63e-ba37-48ec-9c64-f966d110f157"
click at [402, 210] on input "checkbox" at bounding box center [399, 209] width 9 height 9
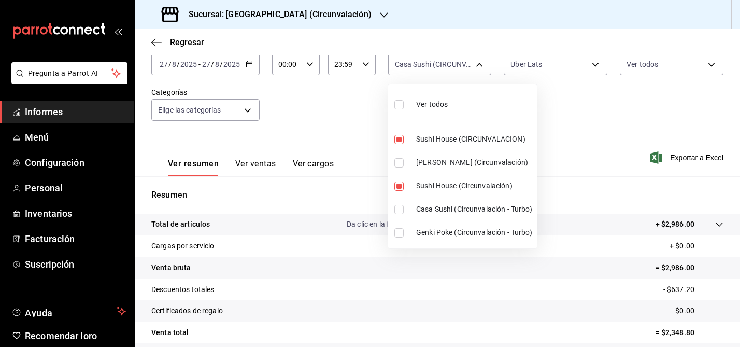
checkbox input "true"
type input "008c5d3d-b97f-4c42-84c9-32fafe09cf73,8026c63e-ba37-48ec-9c64-f966d110f157,c0678…"
click at [583, 141] on div at bounding box center [370, 173] width 740 height 347
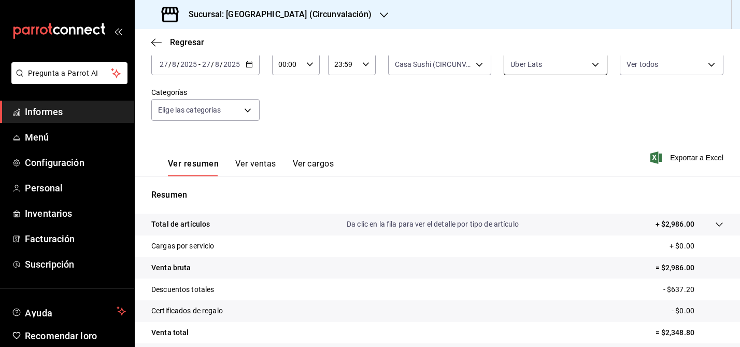
click at [596, 67] on body "Pregunta a Parrot AI Informes Menú Configuración Personal Inventarios Facturaci…" at bounding box center [370, 173] width 740 height 347
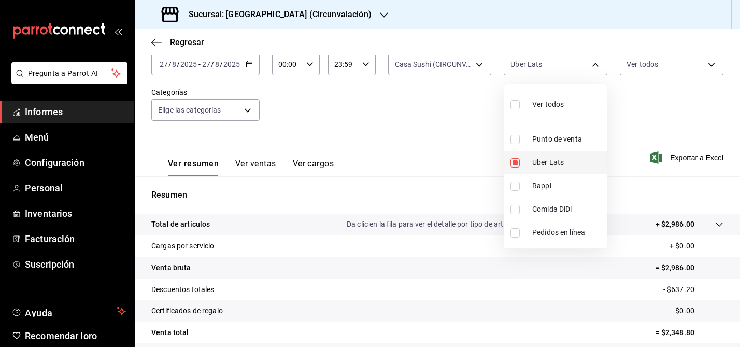
click at [513, 165] on input "checkbox" at bounding box center [515, 162] width 9 height 9
checkbox input "false"
click at [518, 184] on input "checkbox" at bounding box center [515, 185] width 9 height 9
checkbox input "true"
type input "RAPPI"
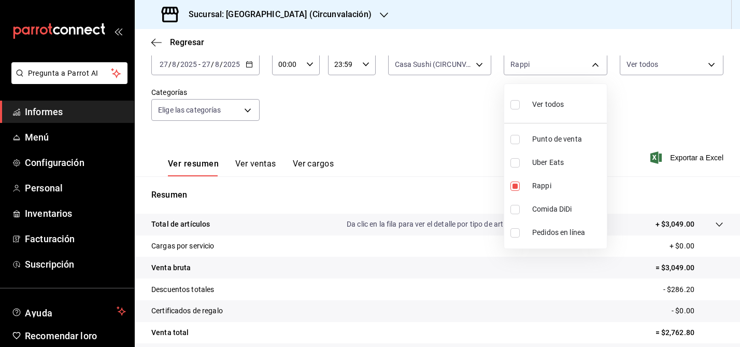
click at [432, 135] on div at bounding box center [370, 173] width 740 height 347
click at [595, 62] on body "Pregunta a Parrot AI Informes Menú Configuración Personal Inventarios Facturaci…" at bounding box center [370, 173] width 740 height 347
click at [514, 185] on input "checkbox" at bounding box center [515, 185] width 9 height 9
checkbox input "false"
click at [518, 208] on input "checkbox" at bounding box center [515, 209] width 9 height 9
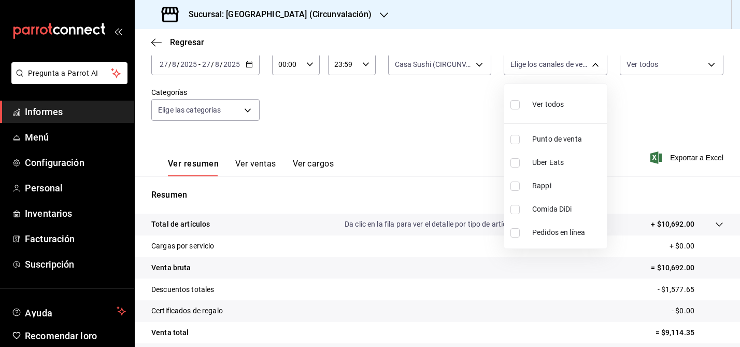
checkbox input "true"
type input "DIDI_FOOD"
click at [431, 153] on div at bounding box center [370, 173] width 740 height 347
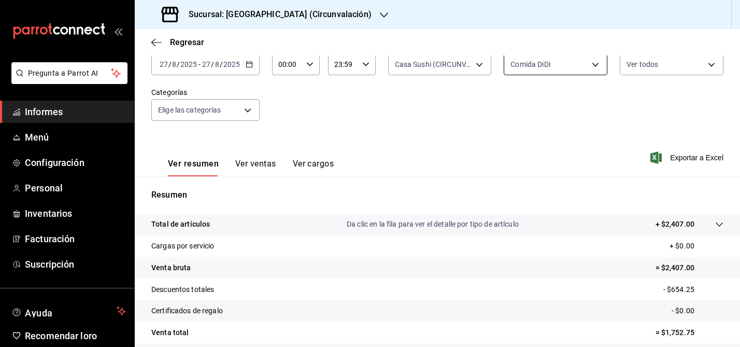
click at [586, 67] on body "Pregunta a Parrot AI Informes Menú Configuración Personal Inventarios Facturaci…" at bounding box center [370, 173] width 740 height 347
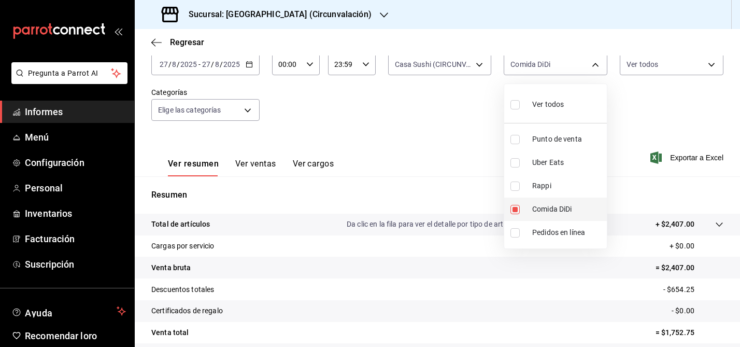
click at [516, 208] on input "checkbox" at bounding box center [515, 209] width 9 height 9
checkbox input "false"
click at [516, 163] on input "checkbox" at bounding box center [515, 162] width 9 height 9
checkbox input "true"
type input "UBER_EATS"
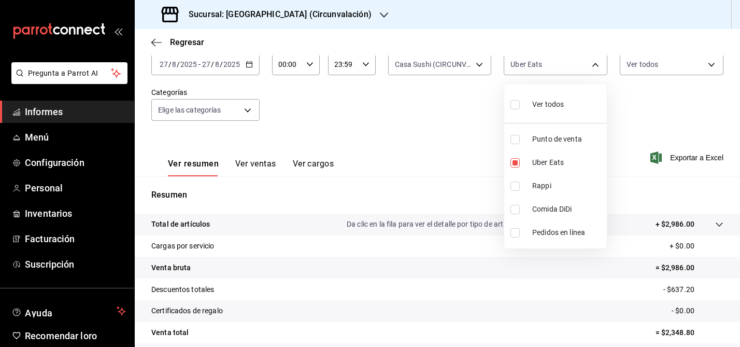
click at [437, 130] on div at bounding box center [370, 173] width 740 height 347
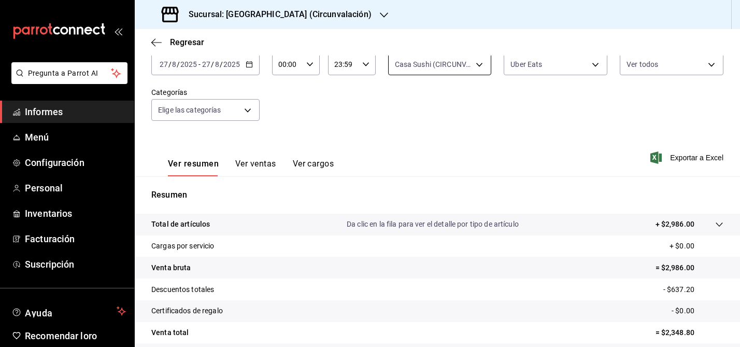
click at [478, 63] on body "Pregunta a Parrot AI Informes Menú Configuración Personal Inventarios Facturaci…" at bounding box center [370, 173] width 740 height 347
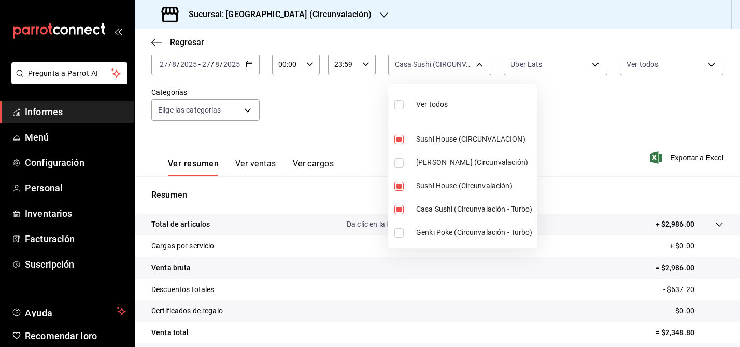
click at [400, 105] on input "checkbox" at bounding box center [399, 104] width 9 height 9
checkbox input "true"
type input "008c5d3d-b97f-4c42-84c9-32fafe09cf73,39b39bbc-1da9-4985-aae8-fcb804ef758e,8026c…"
checkbox input "true"
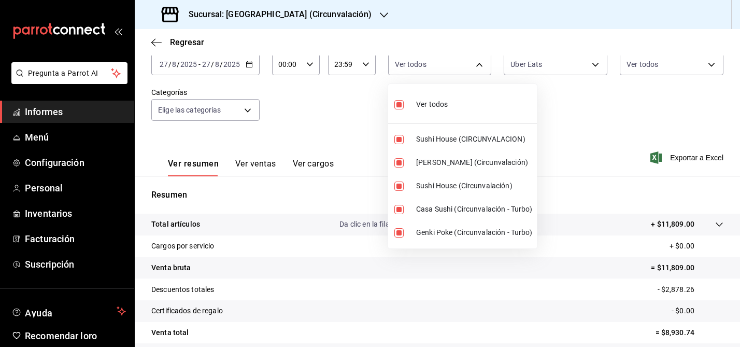
click at [400, 105] on input "checkbox" at bounding box center [399, 104] width 9 height 9
checkbox input "false"
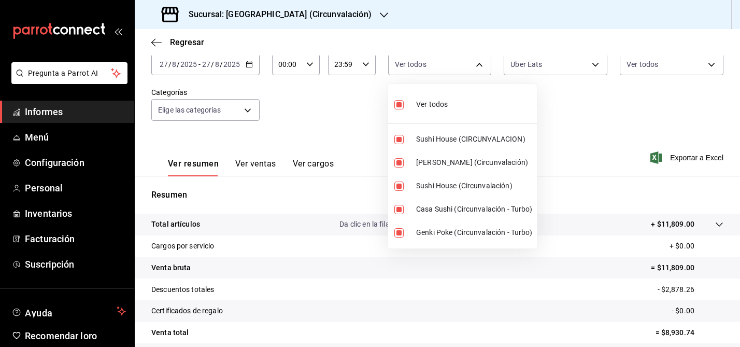
checkbox input "false"
click at [398, 166] on input "checkbox" at bounding box center [399, 162] width 9 height 9
checkbox input "true"
type input "39b39bbc-1da9-4985-aae8-fcb804ef758e"
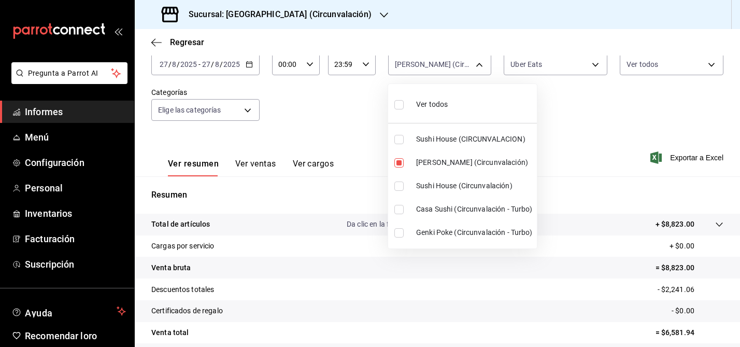
click at [400, 232] on input "checkbox" at bounding box center [399, 232] width 9 height 9
checkbox input "true"
type input "39b39bbc-1da9-4985-aae8-fcb804ef758e,6ad438b0-8587-4b3d-8a9b-7cf0b4de67cb"
click at [596, 109] on div at bounding box center [370, 173] width 740 height 347
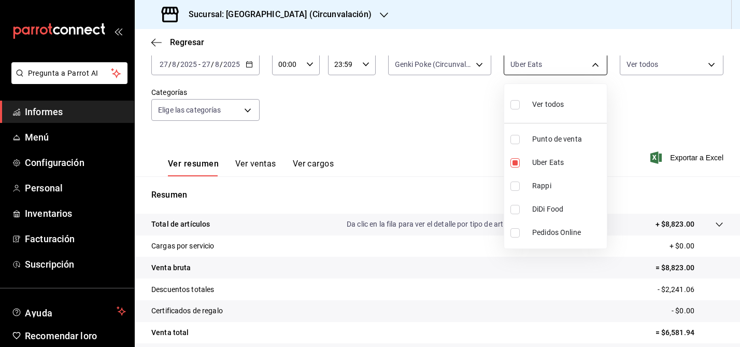
click at [580, 64] on body "Pregunta a Parrot AI Informes Menú Configuración Personal Inventarios Facturaci…" at bounding box center [370, 173] width 740 height 347
click at [513, 162] on input "checkbox" at bounding box center [515, 162] width 9 height 9
checkbox input "false"
click at [518, 185] on input "checkbox" at bounding box center [515, 185] width 9 height 9
checkbox input "true"
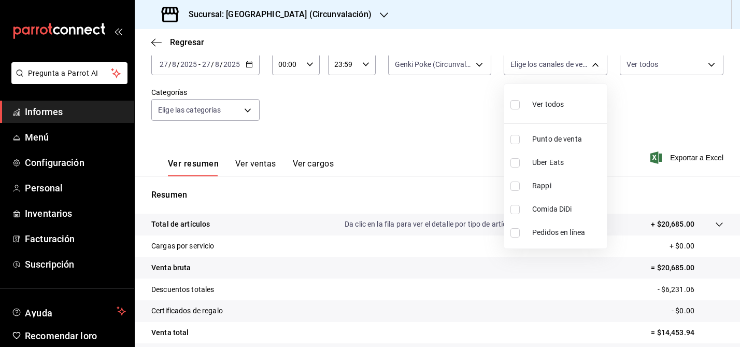
type input "RAPPI"
click at [401, 143] on div at bounding box center [370, 173] width 740 height 347
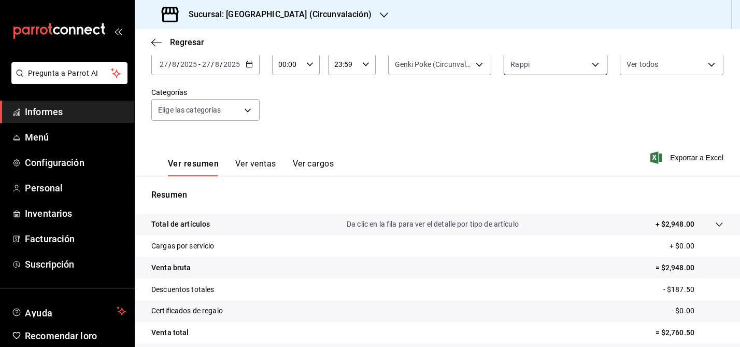
click at [593, 69] on body "Pregunta a Parrot AI Informes Menú Configuración Personal Inventarios Facturaci…" at bounding box center [370, 173] width 740 height 347
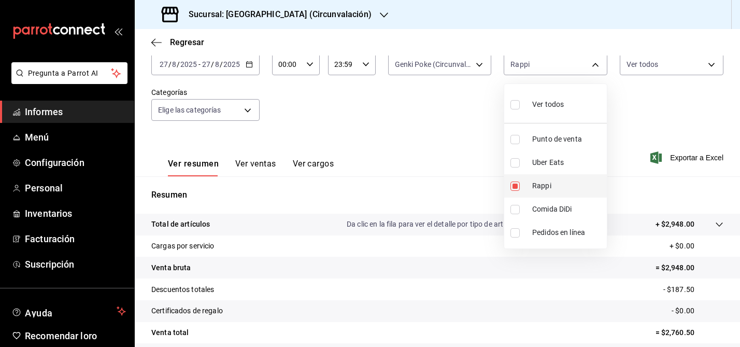
click at [512, 191] on li "Rappi" at bounding box center [555, 185] width 103 height 23
checkbox input "false"
click at [516, 205] on input "checkbox" at bounding box center [515, 209] width 9 height 9
checkbox input "true"
type input "DIDI_FOOD"
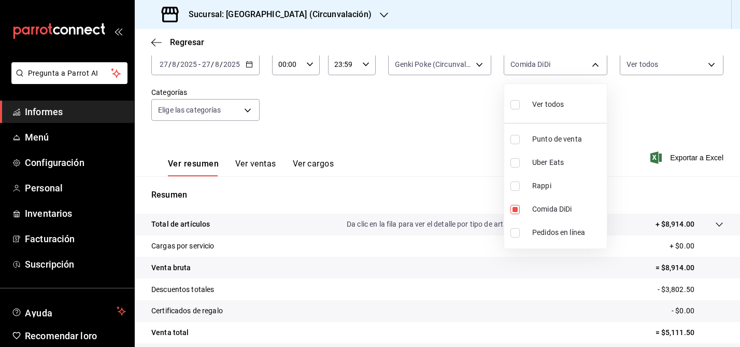
click at [426, 155] on div at bounding box center [370, 173] width 740 height 347
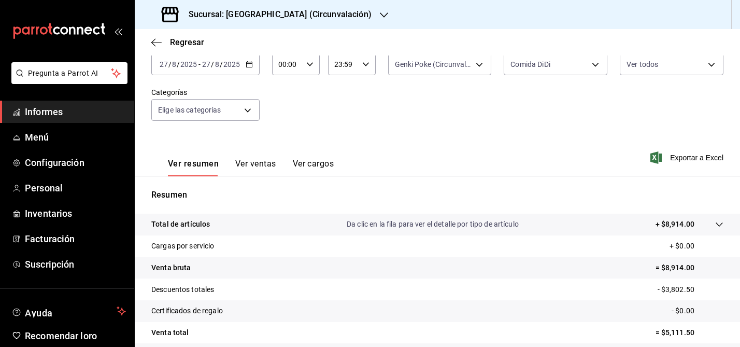
click at [254, 60] on div "[DATE] [DATE] - [DATE] [DATE]" at bounding box center [205, 64] width 108 height 22
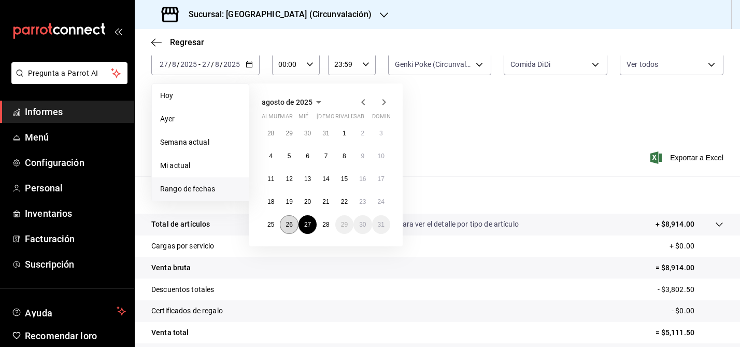
click at [286, 223] on font "26" at bounding box center [289, 224] width 7 height 7
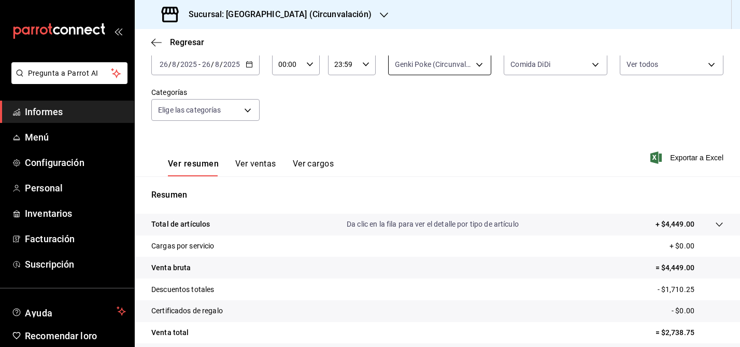
click at [482, 63] on body "Pregunta a Parrot AI Informes Menú Configuración Personal Inventarios Facturaci…" at bounding box center [370, 173] width 740 height 347
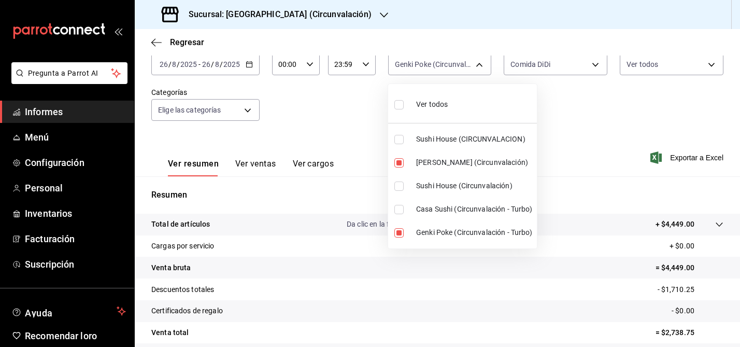
click at [400, 107] on input "checkbox" at bounding box center [399, 104] width 9 height 9
checkbox input "true"
type input "008c5d3d-b97f-4c42-84c9-32fafe09cf73,39b39bbc-1da9-4985-aae8-fcb804ef758e,8026c…"
checkbox input "true"
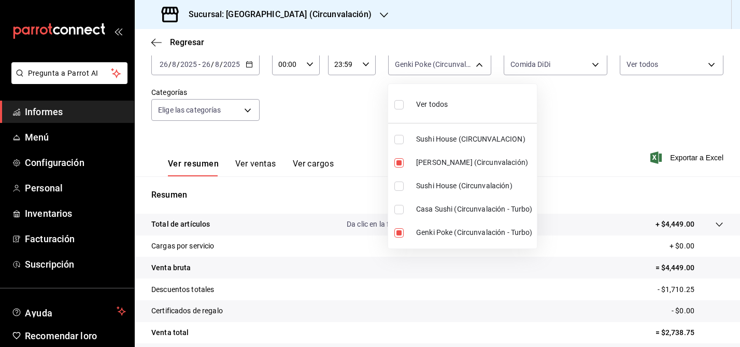
checkbox input "true"
click at [591, 68] on div at bounding box center [370, 173] width 740 height 347
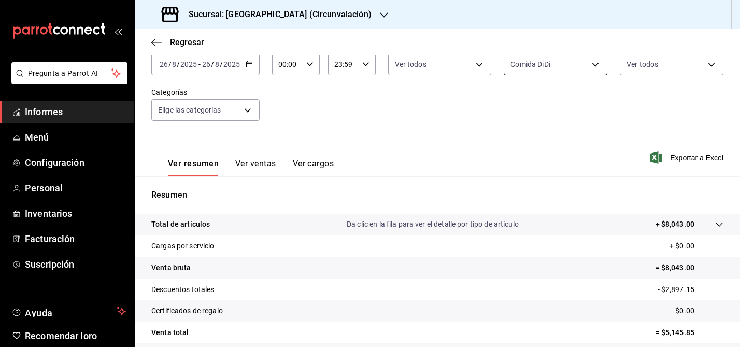
click at [600, 64] on body "Pregunta a Parrot AI Informes Menú Configuración Personal Inventarios Facturaci…" at bounding box center [370, 173] width 740 height 347
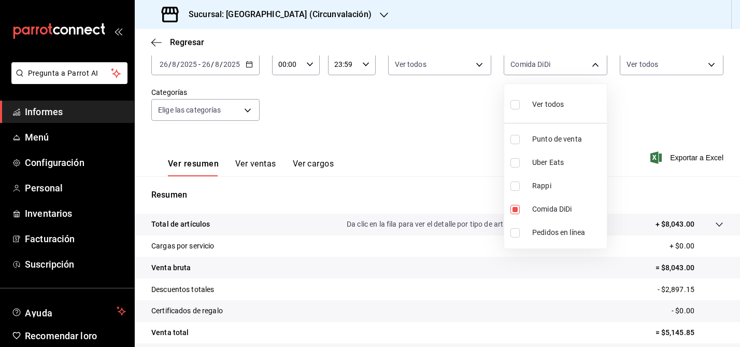
click at [514, 104] on input "checkbox" at bounding box center [515, 104] width 9 height 9
checkbox input "true"
type input "PARROT,UBER_EATS,RAPPI,DIDI_FOOD,ONLINE"
checkbox input "true"
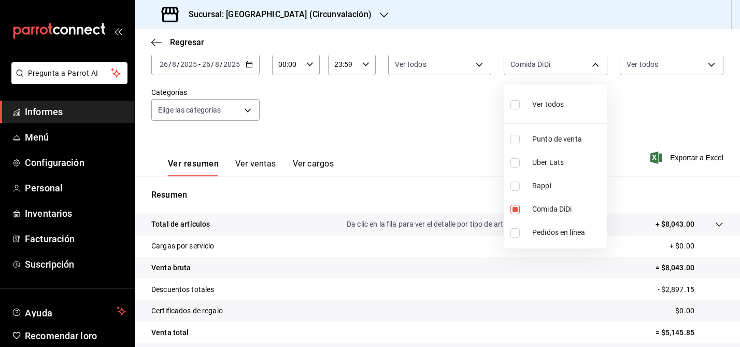
checkbox input "true"
click at [707, 63] on div at bounding box center [370, 173] width 740 height 347
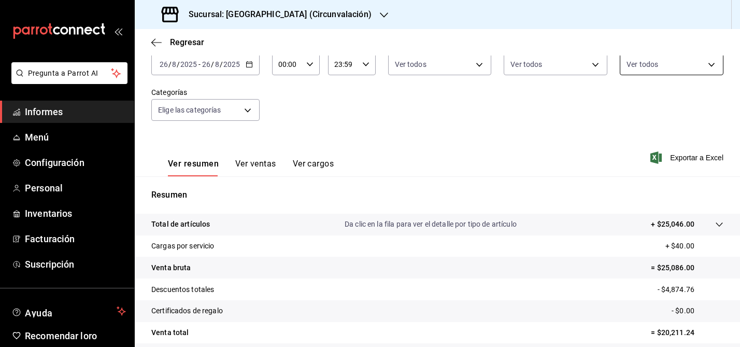
click at [713, 63] on body "Pregunta a Parrot AI Informes Menú Configuración Personal Inventarios Facturaci…" at bounding box center [370, 173] width 740 height 347
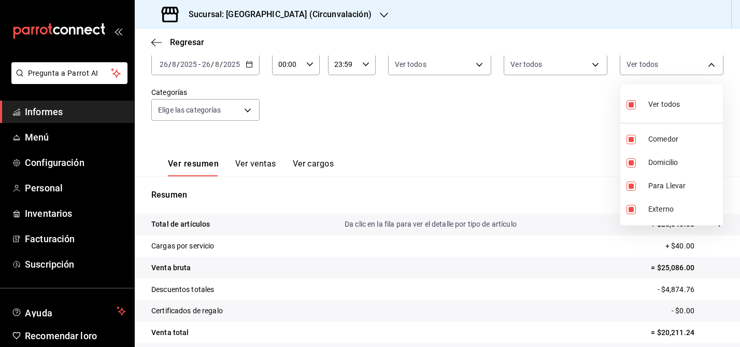
click at [631, 107] on input "checkbox" at bounding box center [631, 104] width 9 height 9
checkbox input "false"
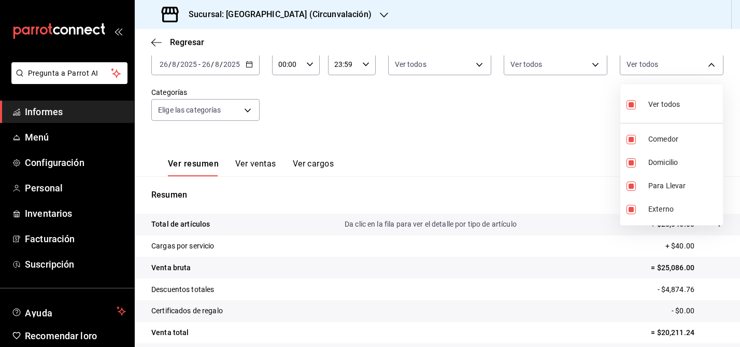
checkbox input "false"
click at [631, 163] on input "checkbox" at bounding box center [631, 162] width 9 height 9
checkbox input "true"
type input "6dff6d3c-1b3a-4456-b0c3-dac266cc0a28"
click at [521, 135] on div at bounding box center [370, 173] width 740 height 347
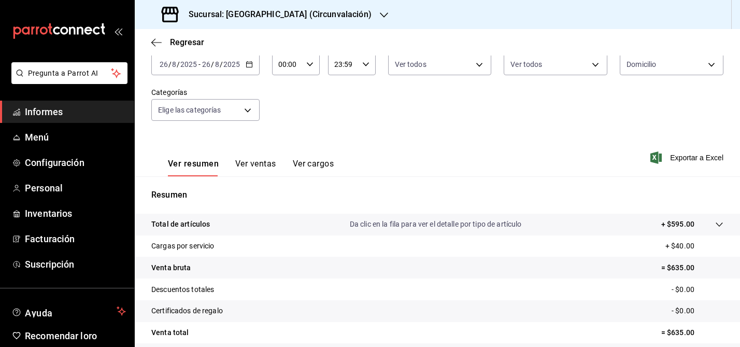
click at [252, 65] on div "[DATE] [DATE] - [DATE] [DATE]" at bounding box center [205, 64] width 108 height 22
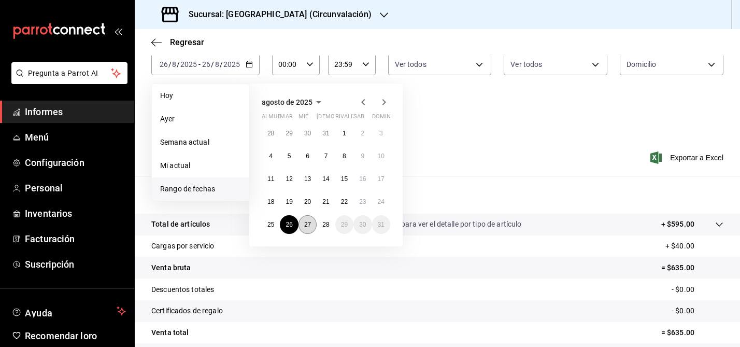
click at [312, 226] on button "27" at bounding box center [308, 224] width 18 height 19
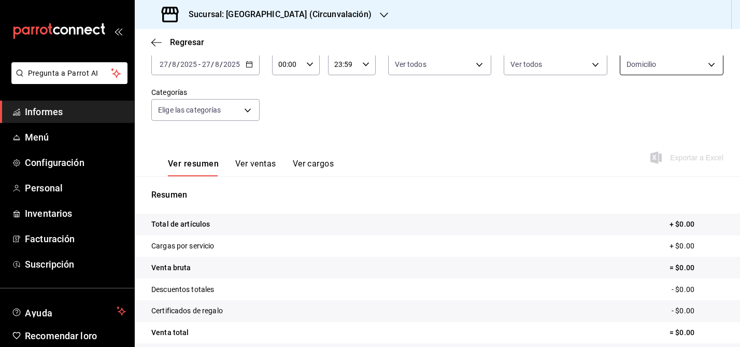
click at [696, 65] on body "Pregunta a Parrot AI Informes Menú Configuración Personal Inventarios Facturaci…" at bounding box center [370, 173] width 740 height 347
click at [563, 146] on div at bounding box center [370, 173] width 740 height 347
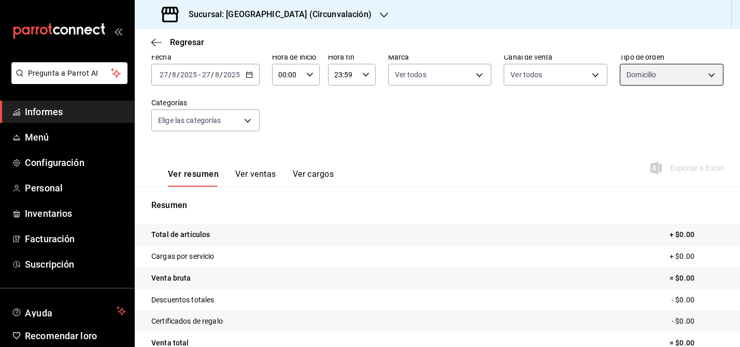
scroll to position [54, 0]
